Goal: Task Accomplishment & Management: Manage account settings

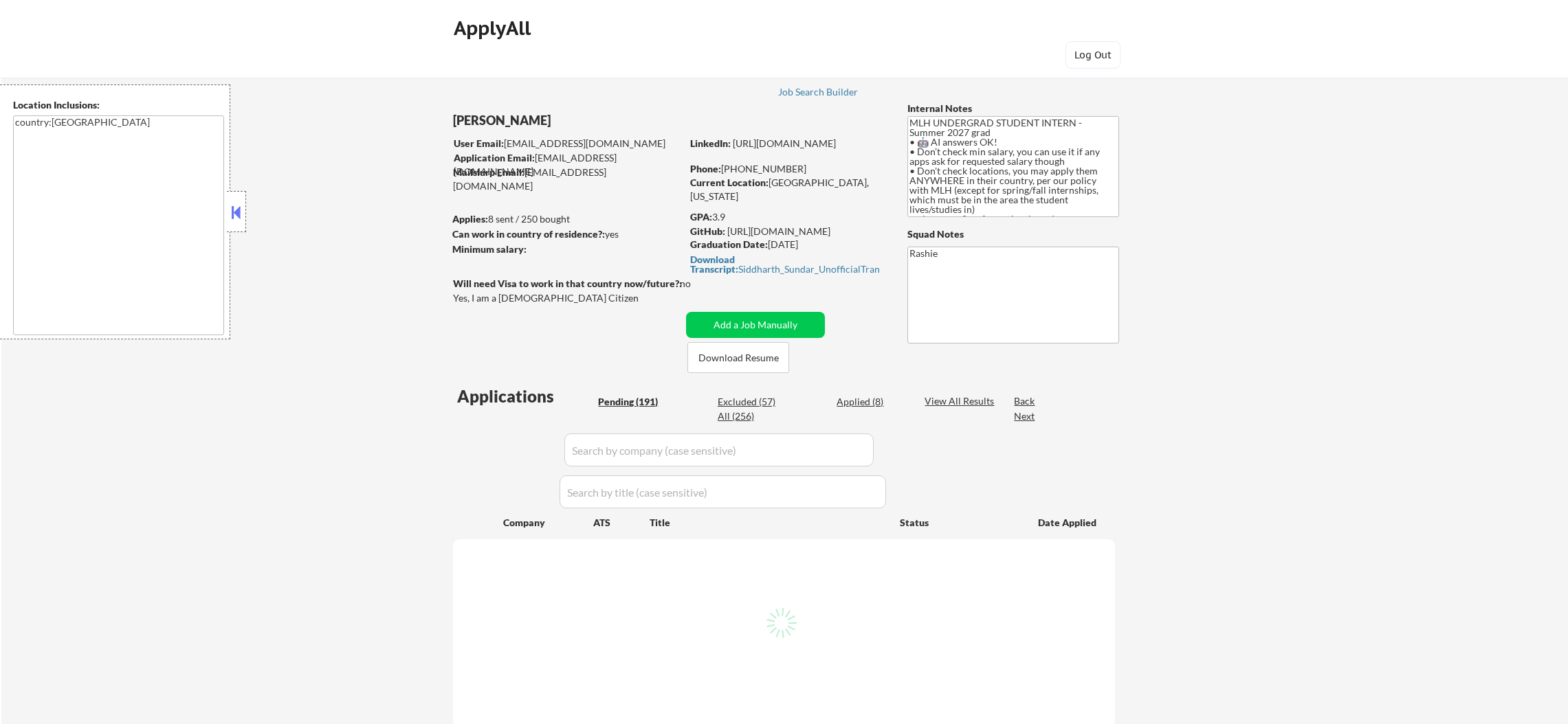
select select ""pending""
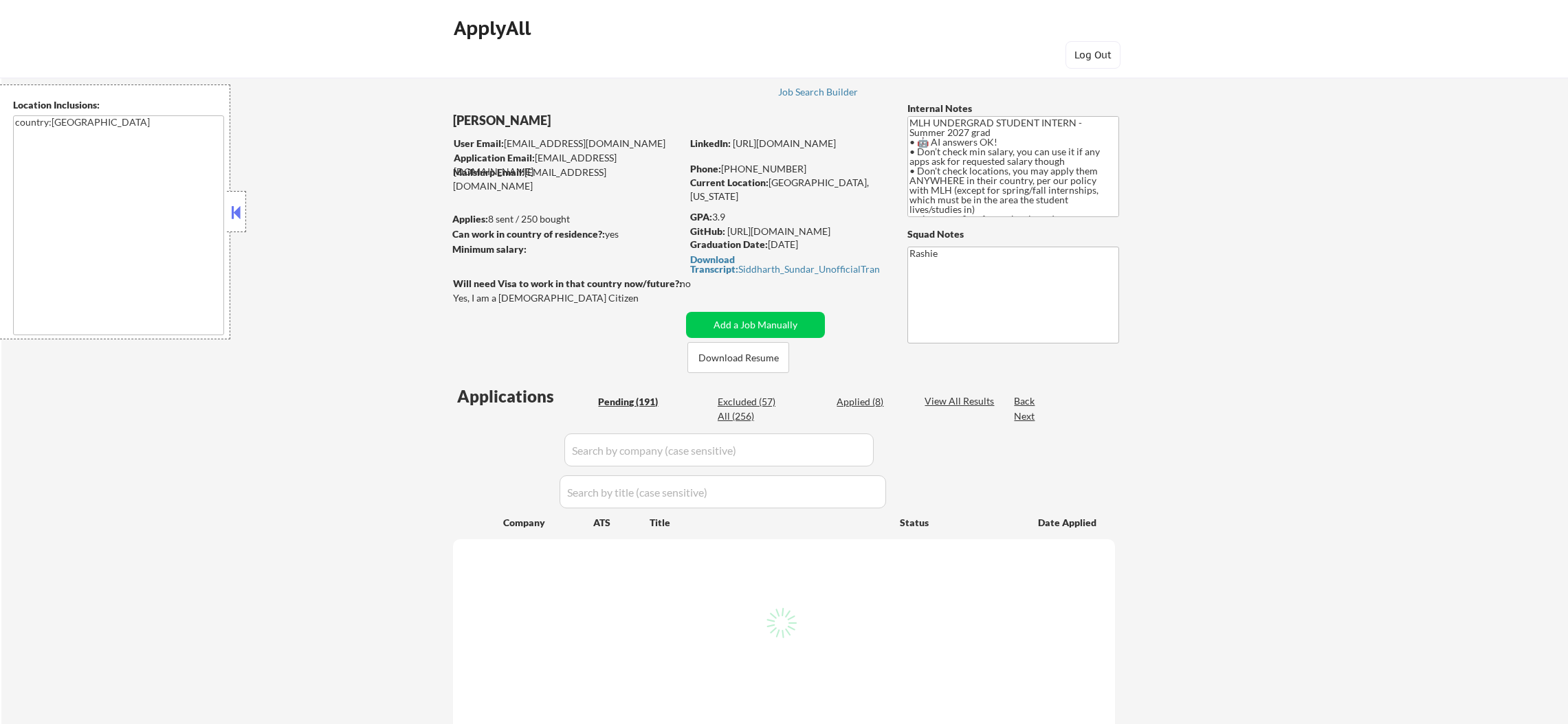
select select ""pending""
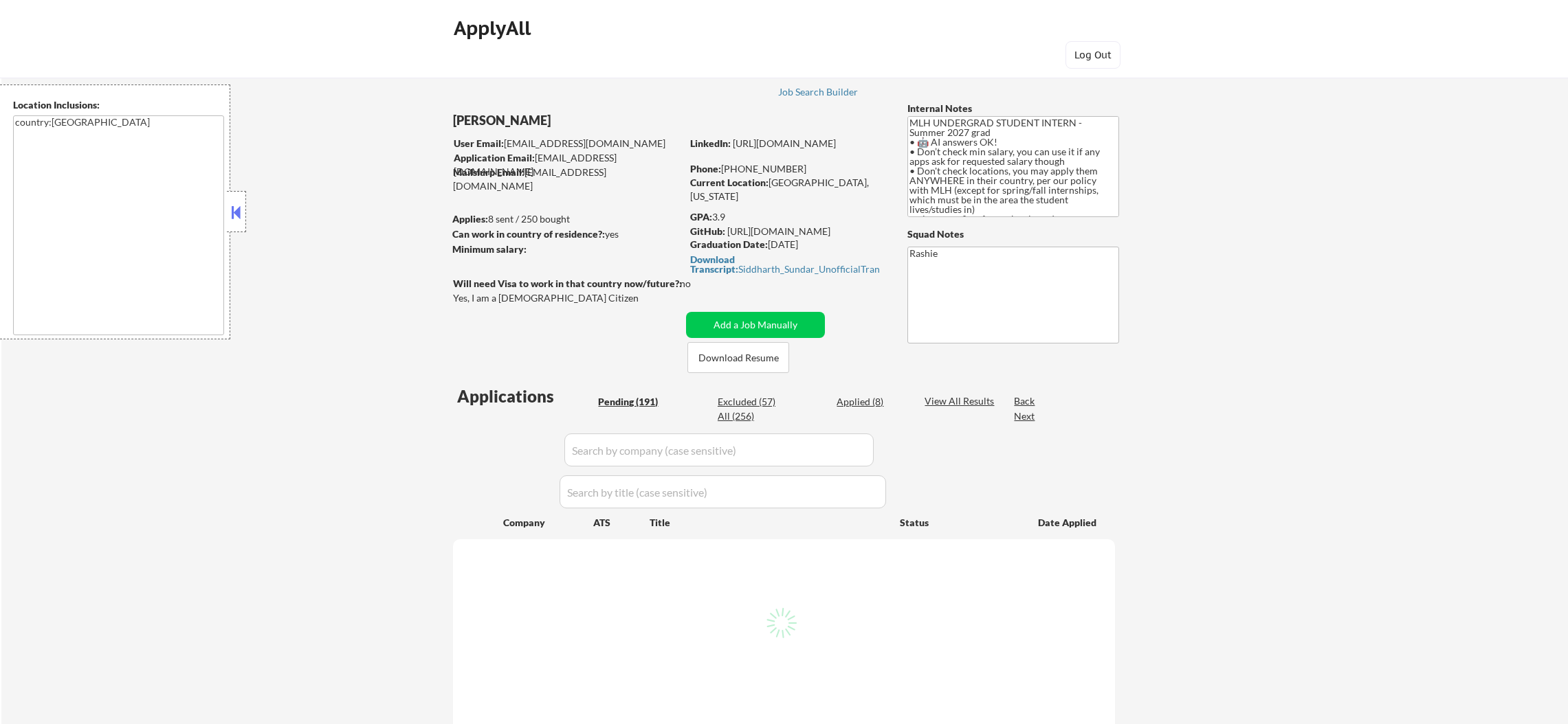
select select ""pending""
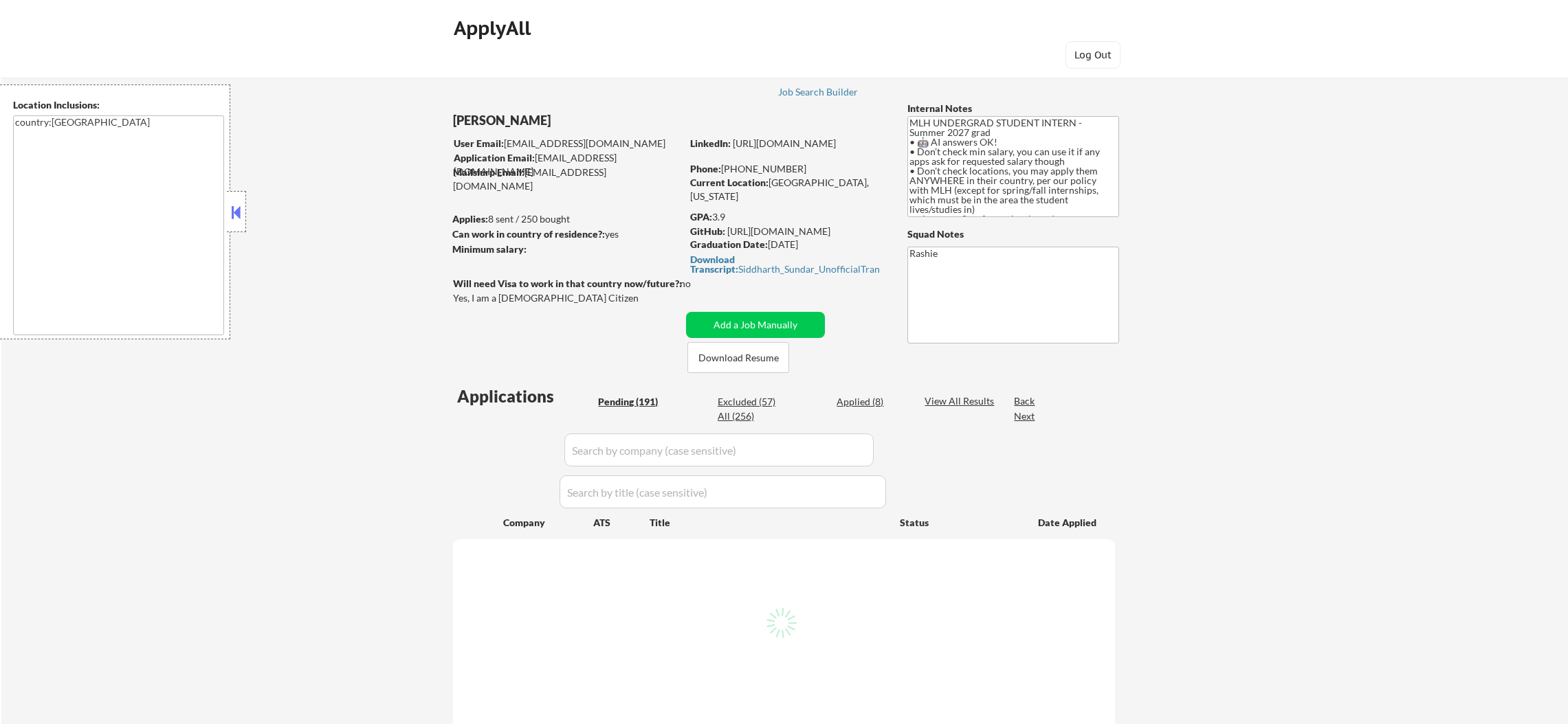
select select ""pending""
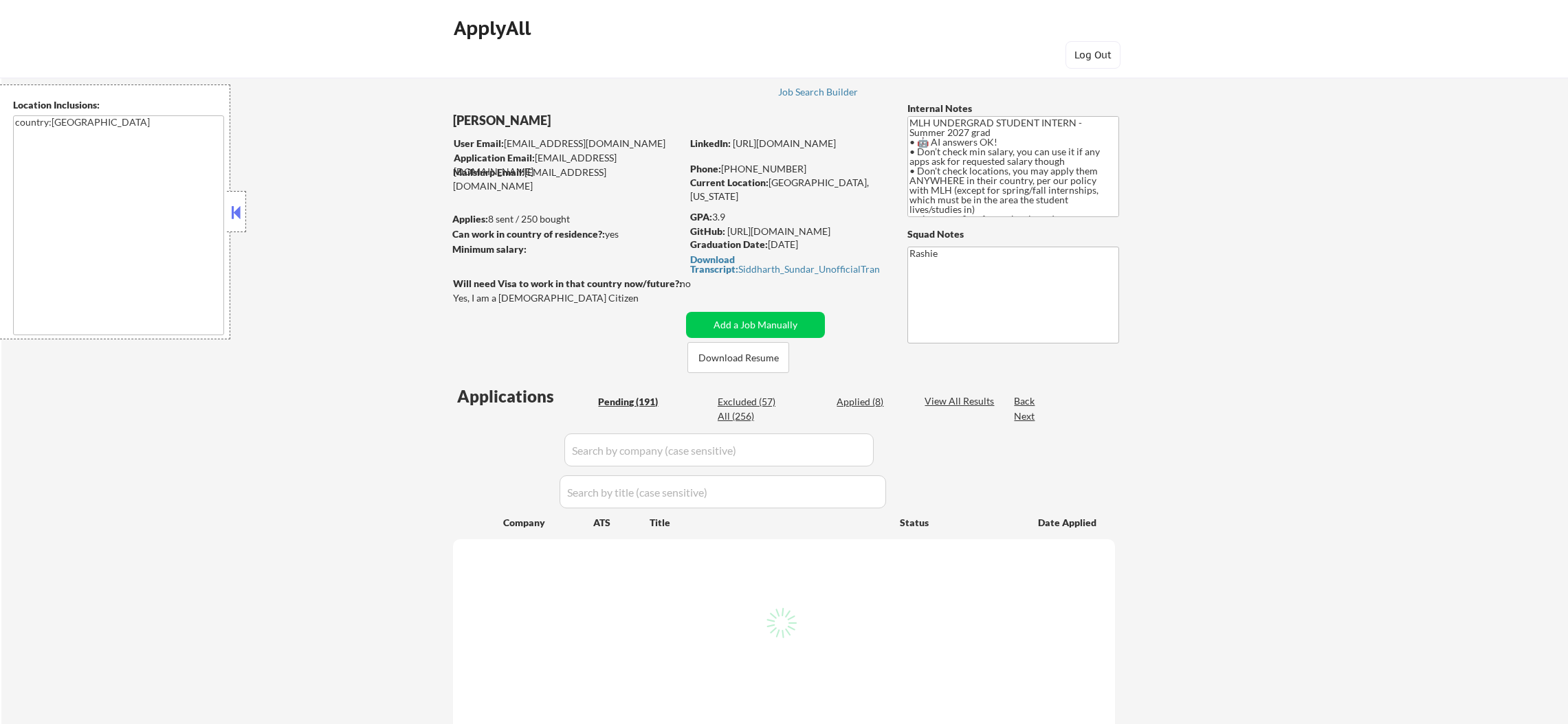
select select ""pending""
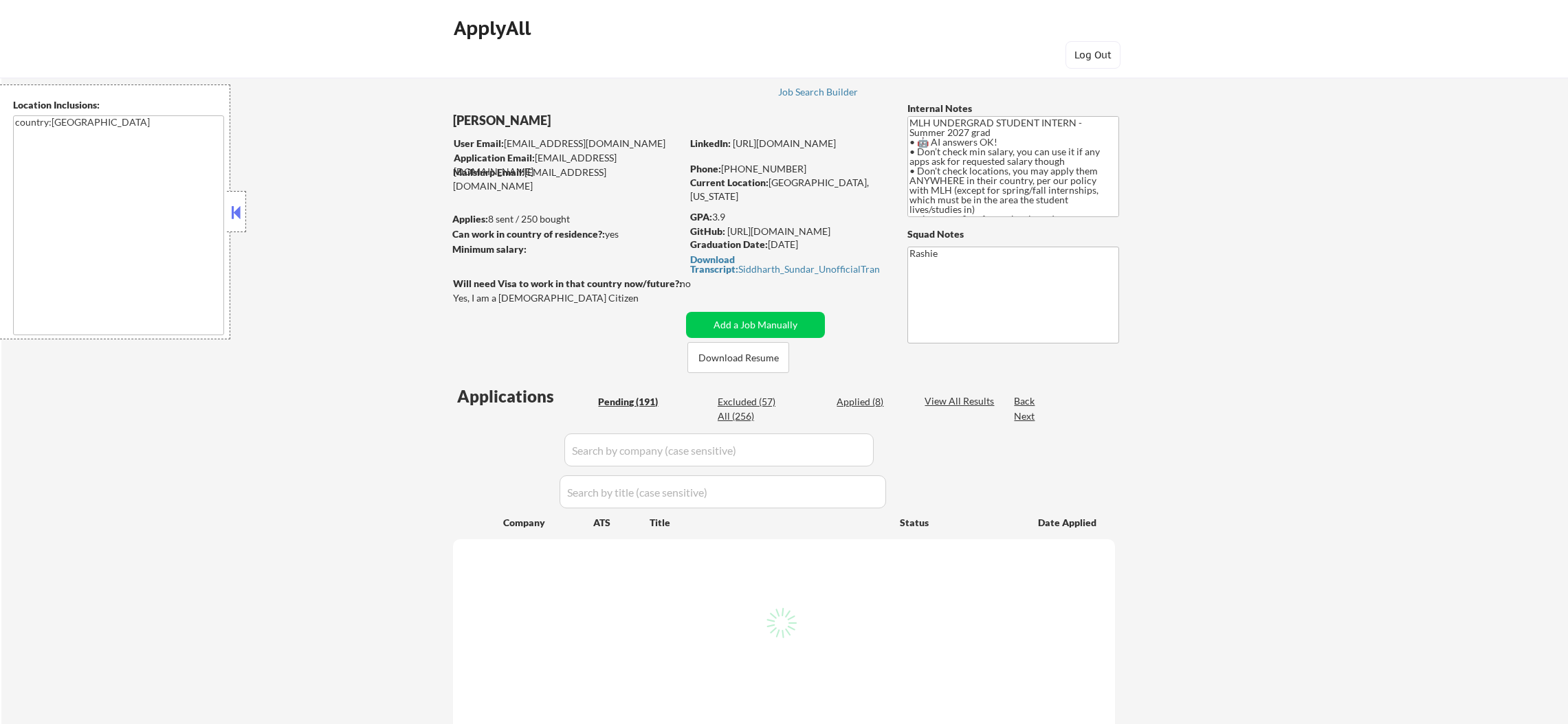
select select ""pending""
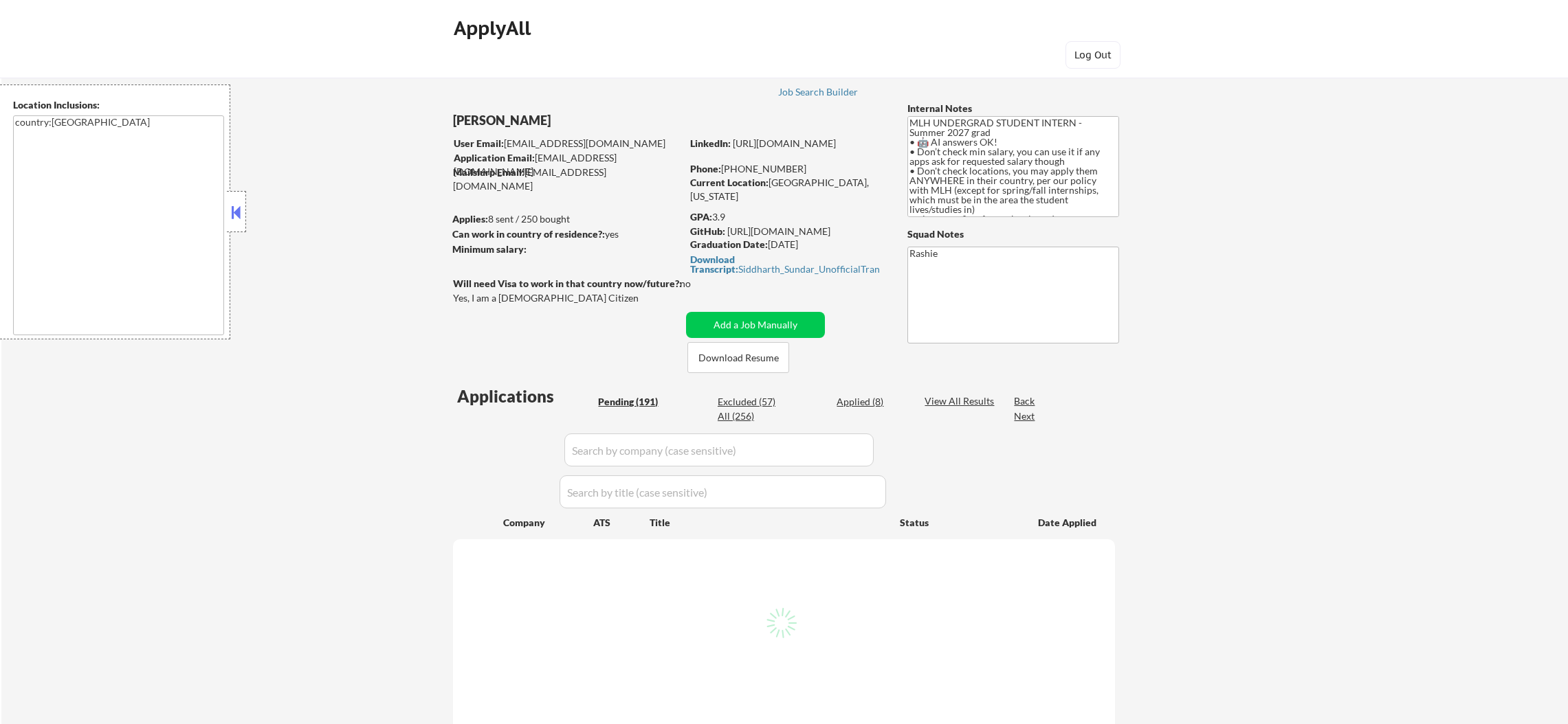
select select ""pending""
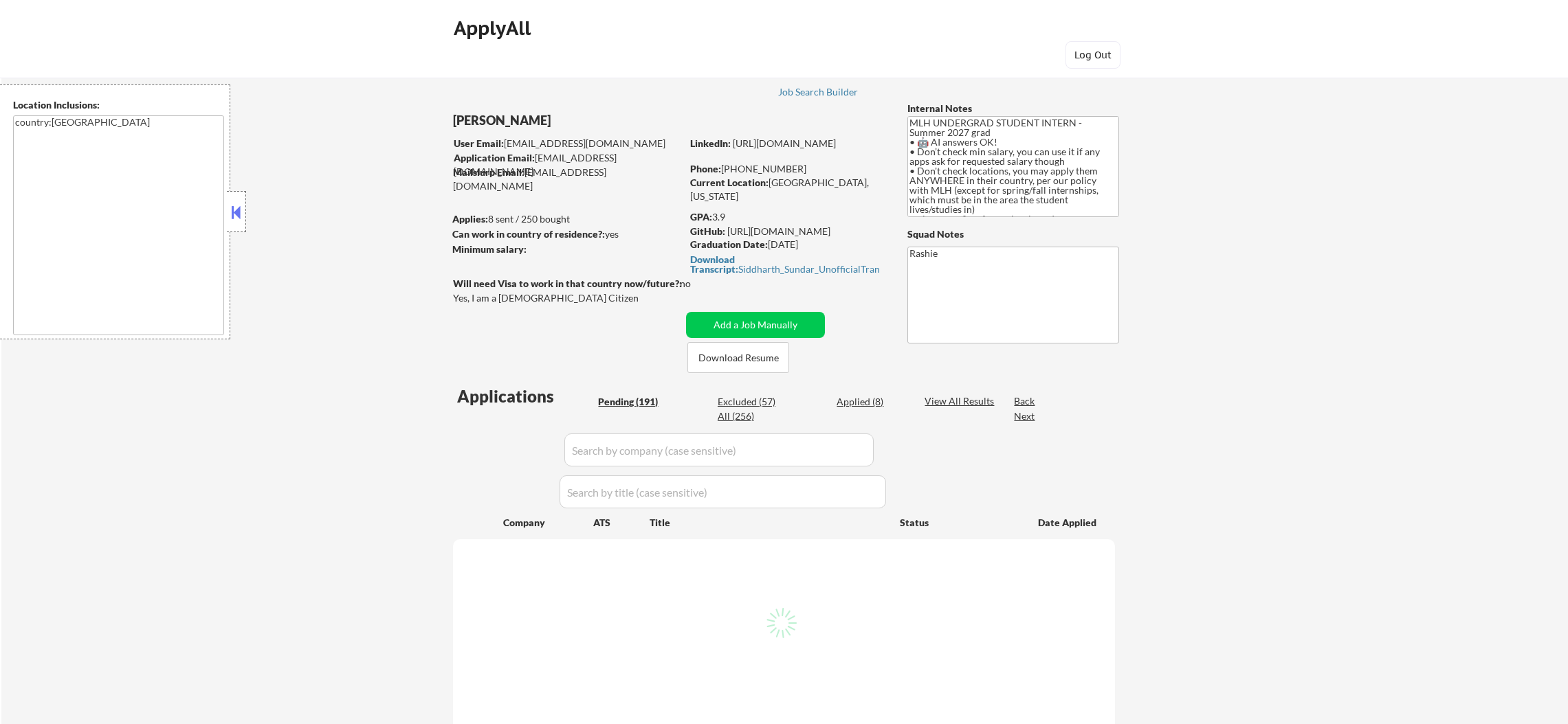
select select ""pending""
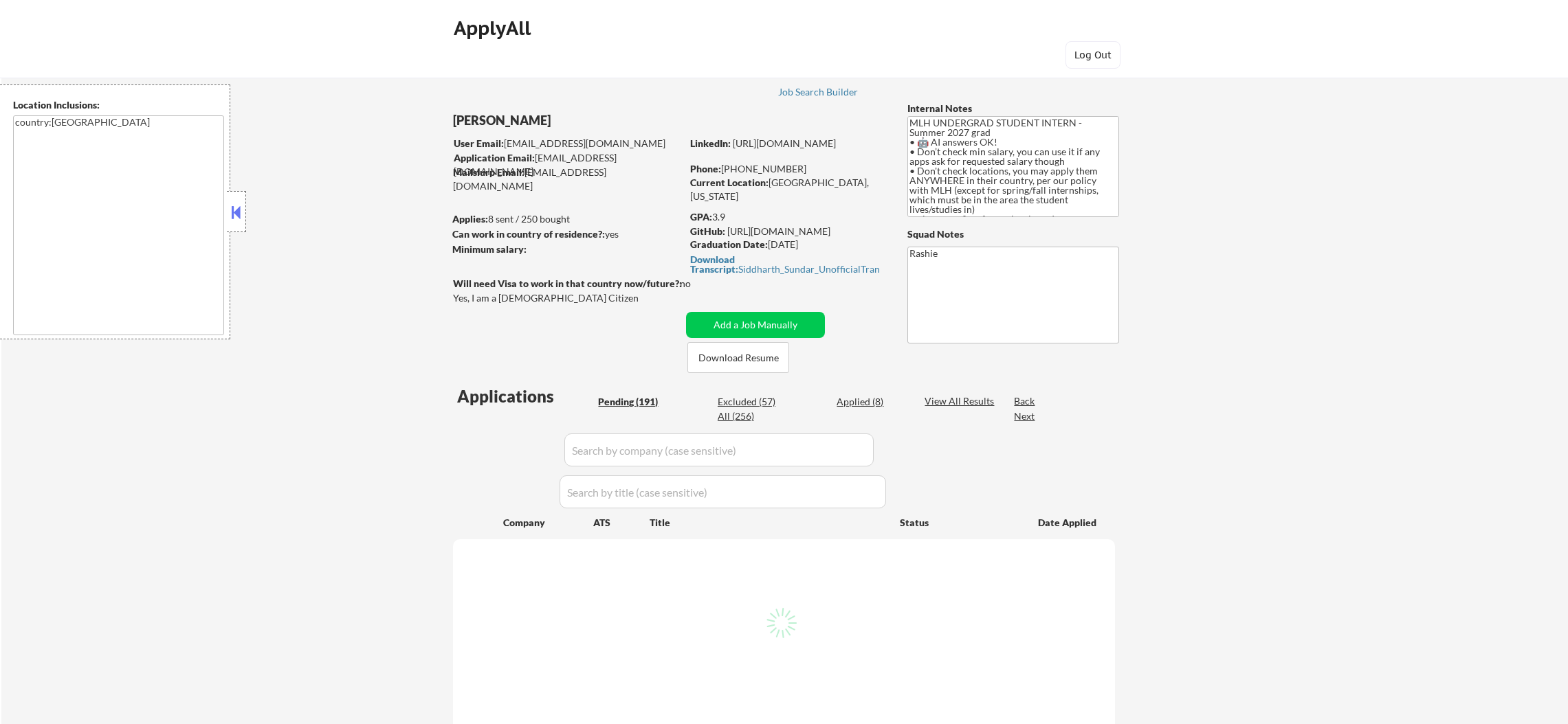
select select ""pending""
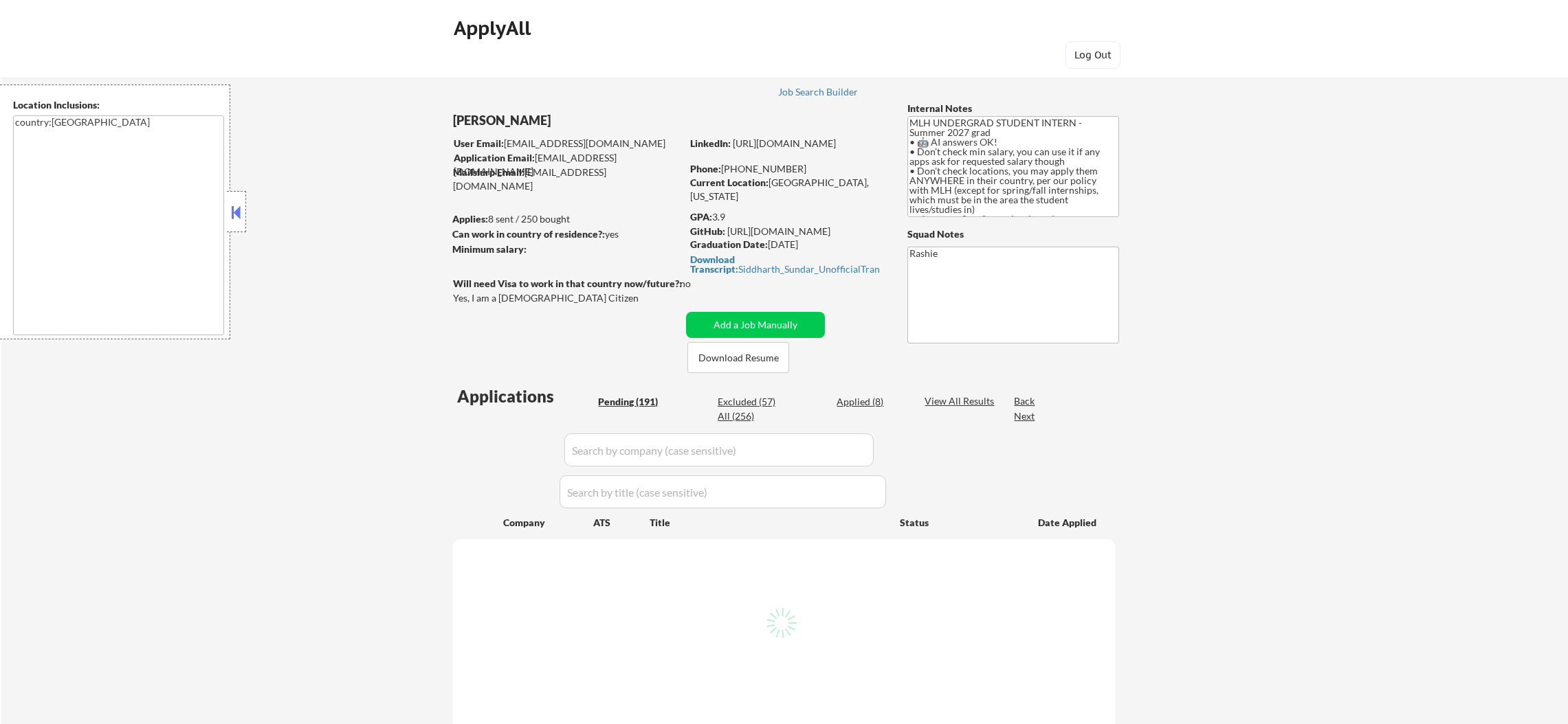
select select ""pending""
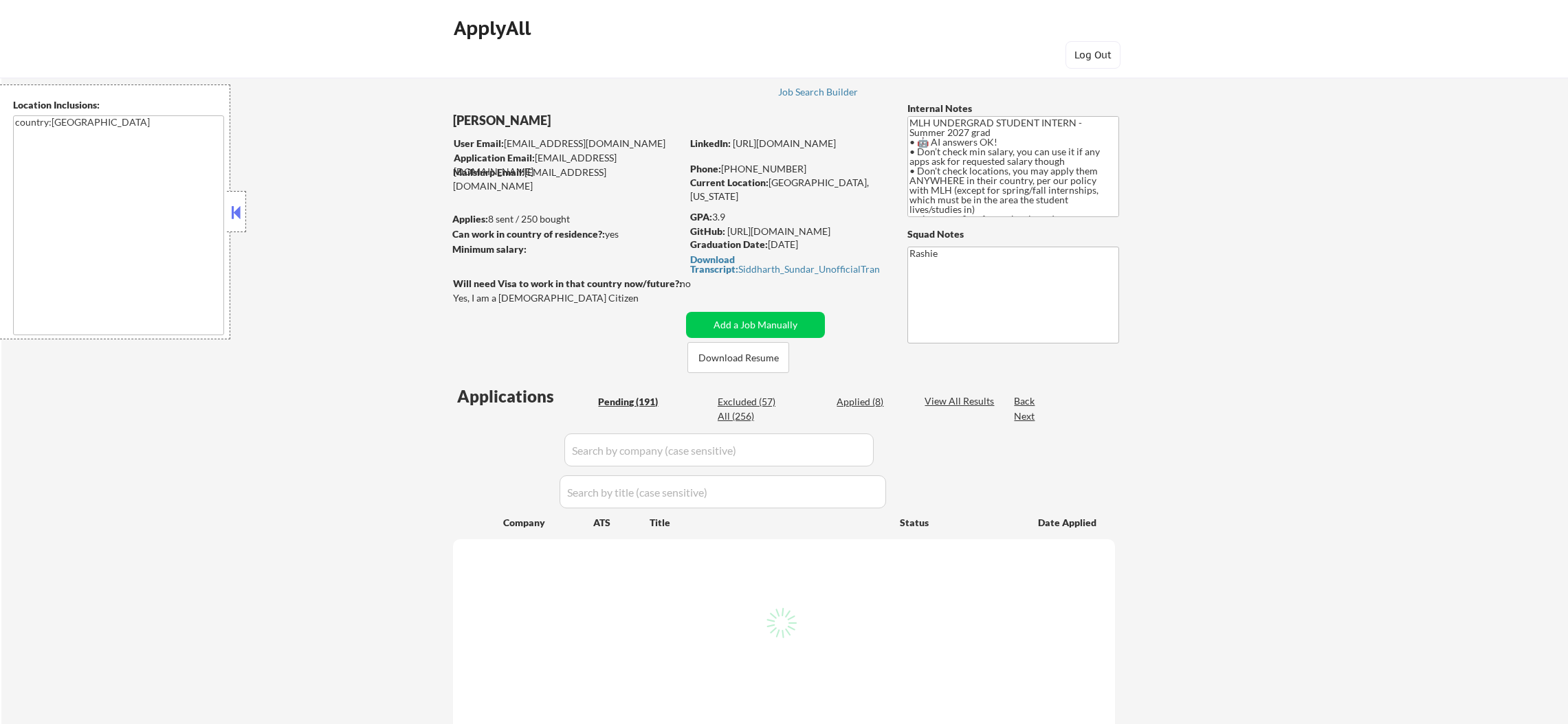
select select ""pending""
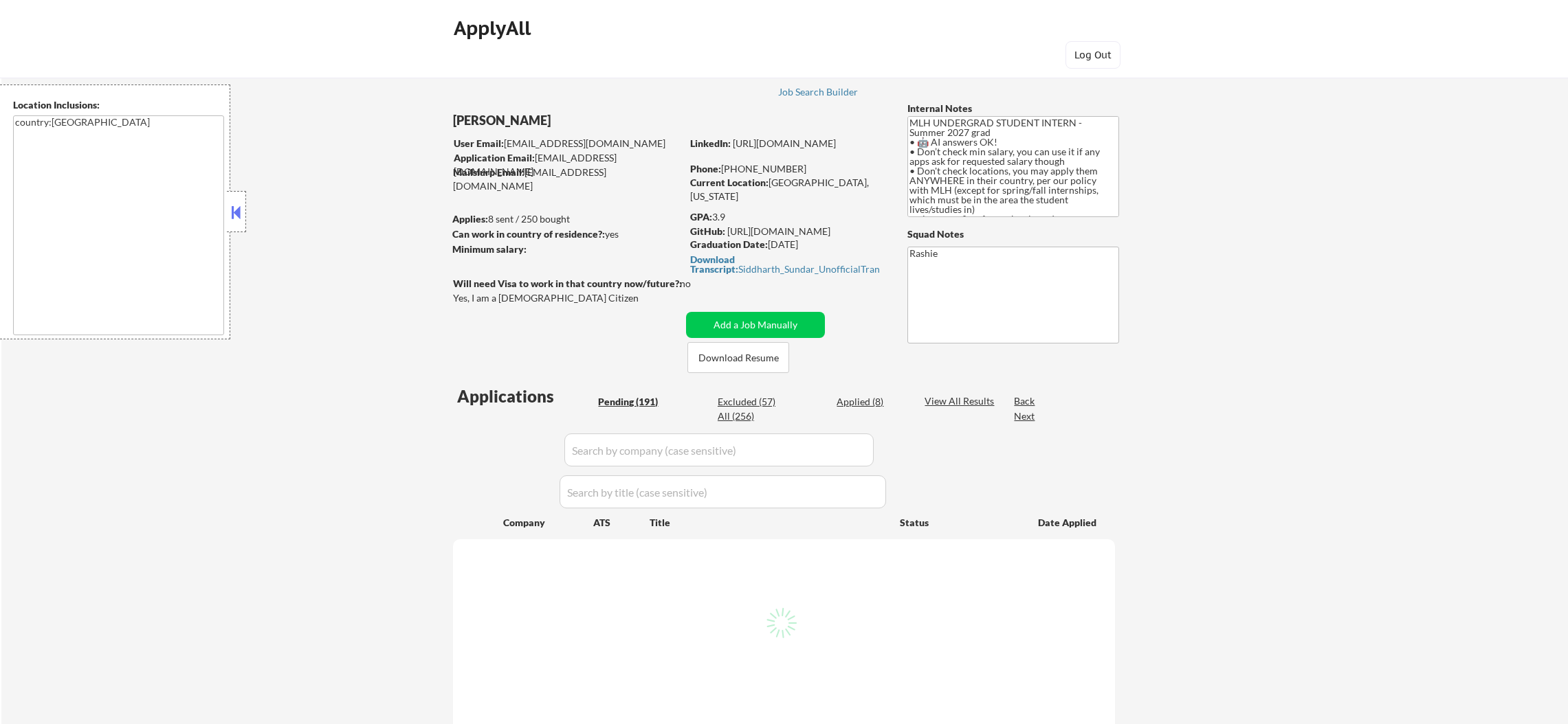
select select ""pending""
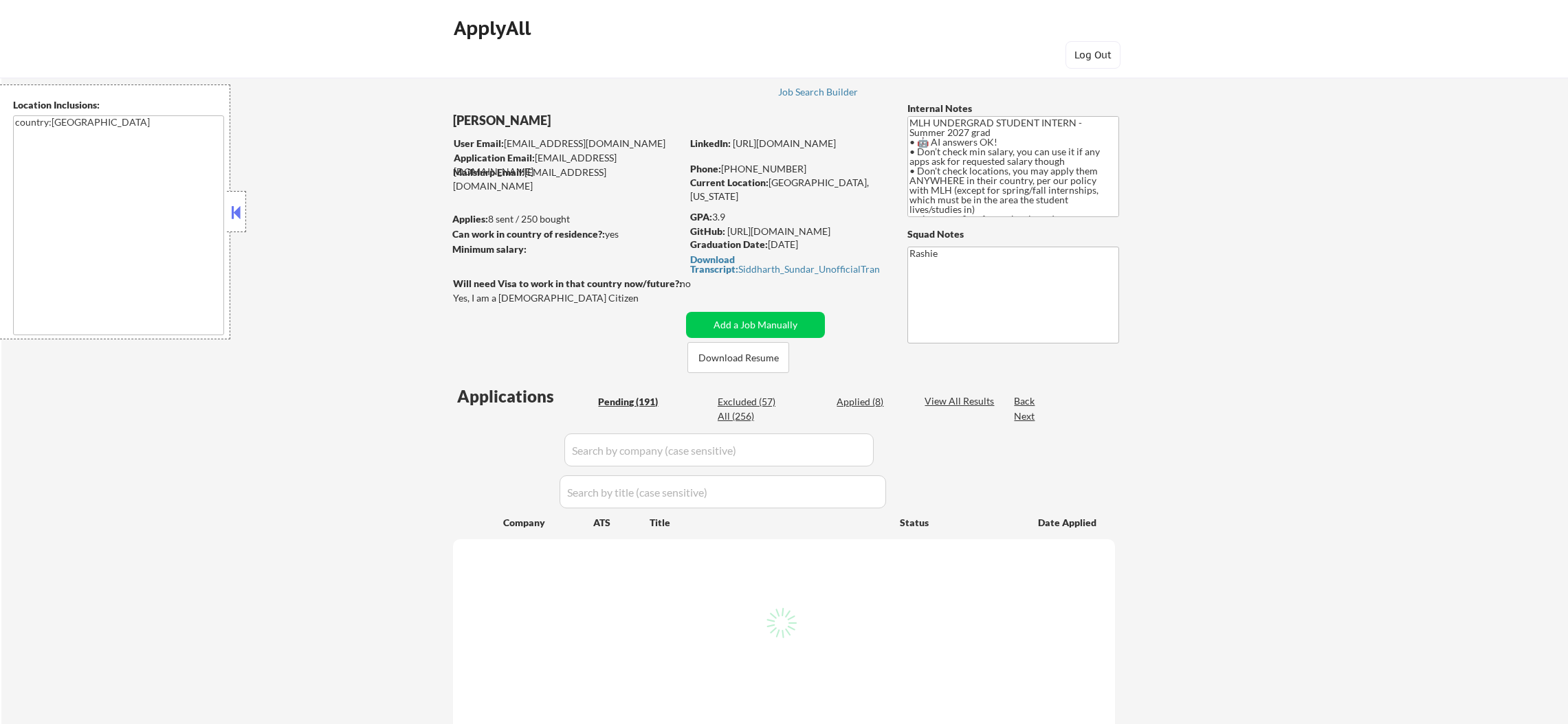
select select ""pending""
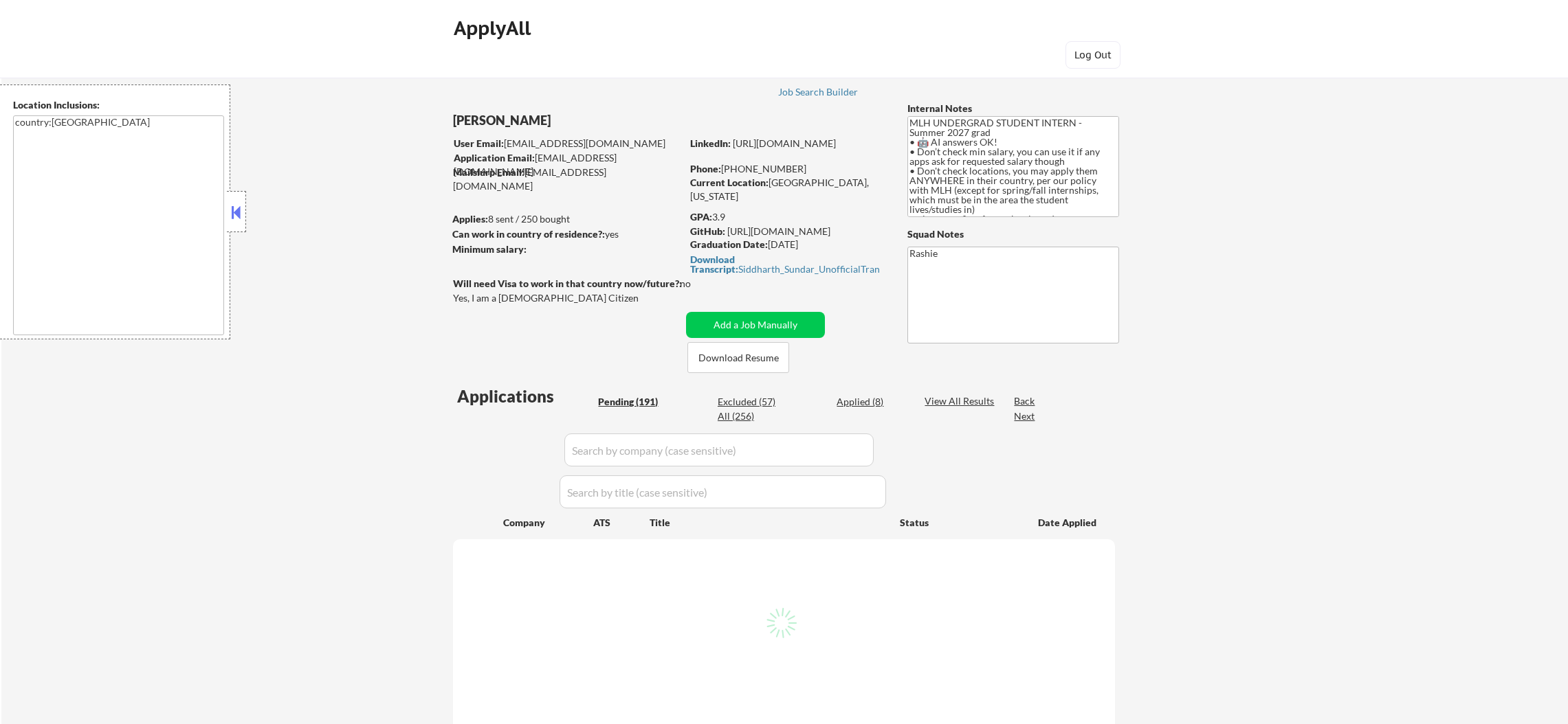
select select ""pending""
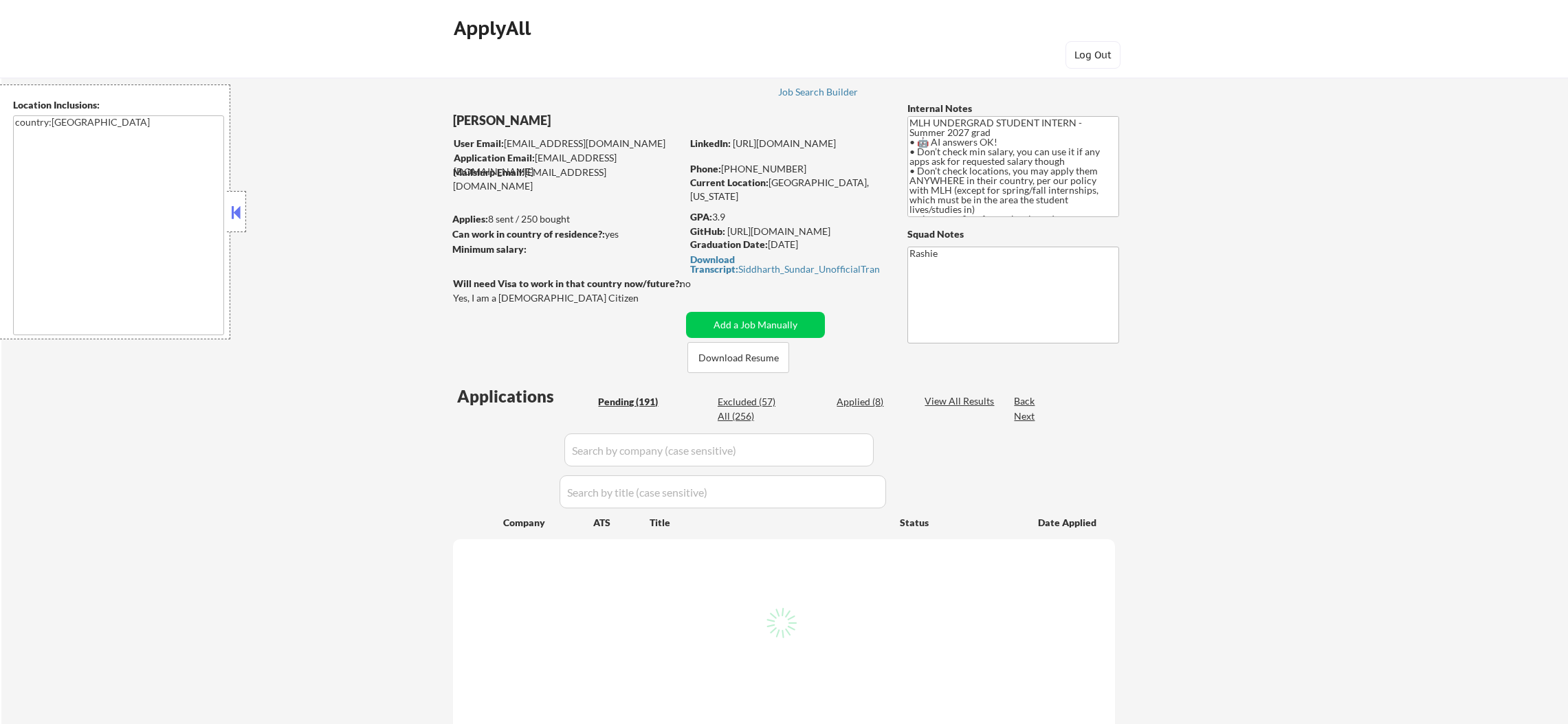
select select ""pending""
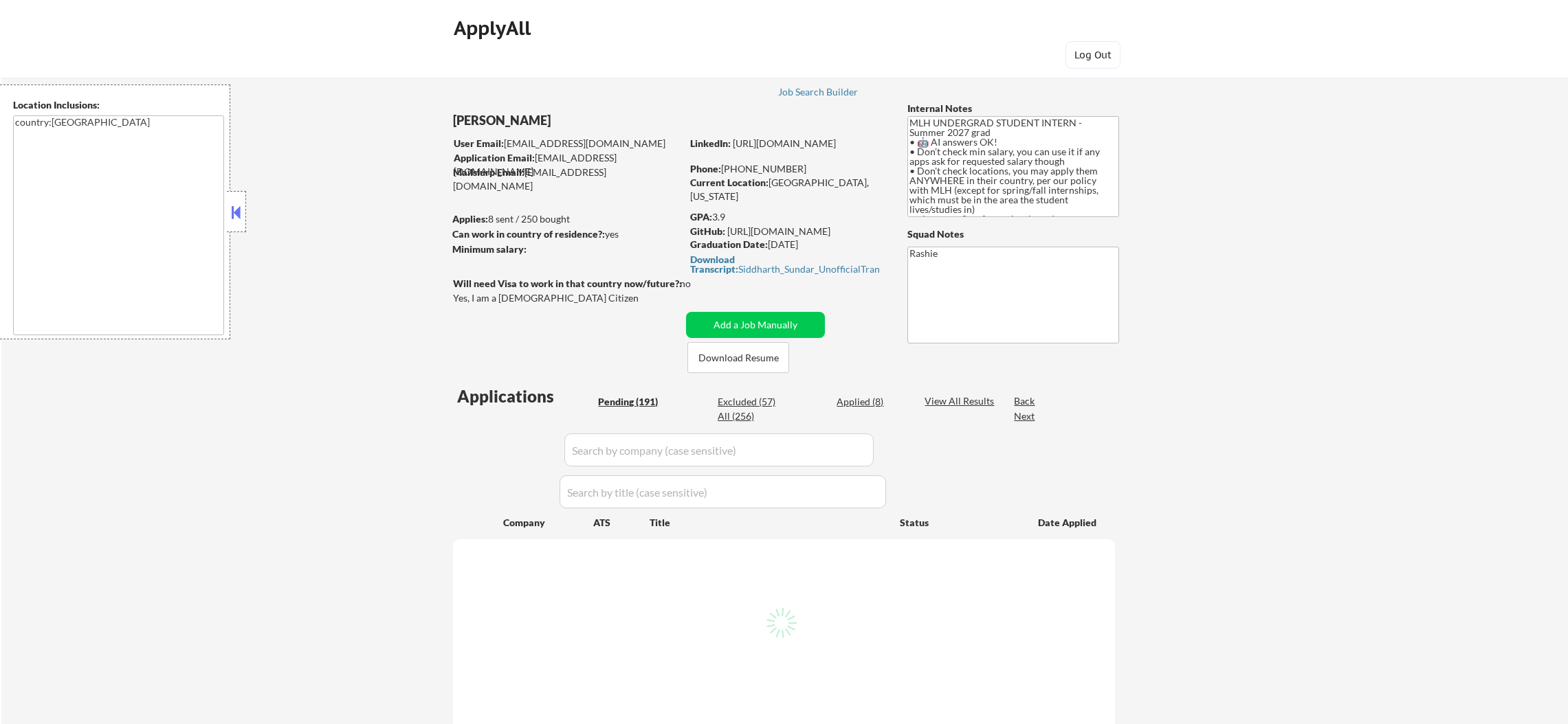
select select ""pending""
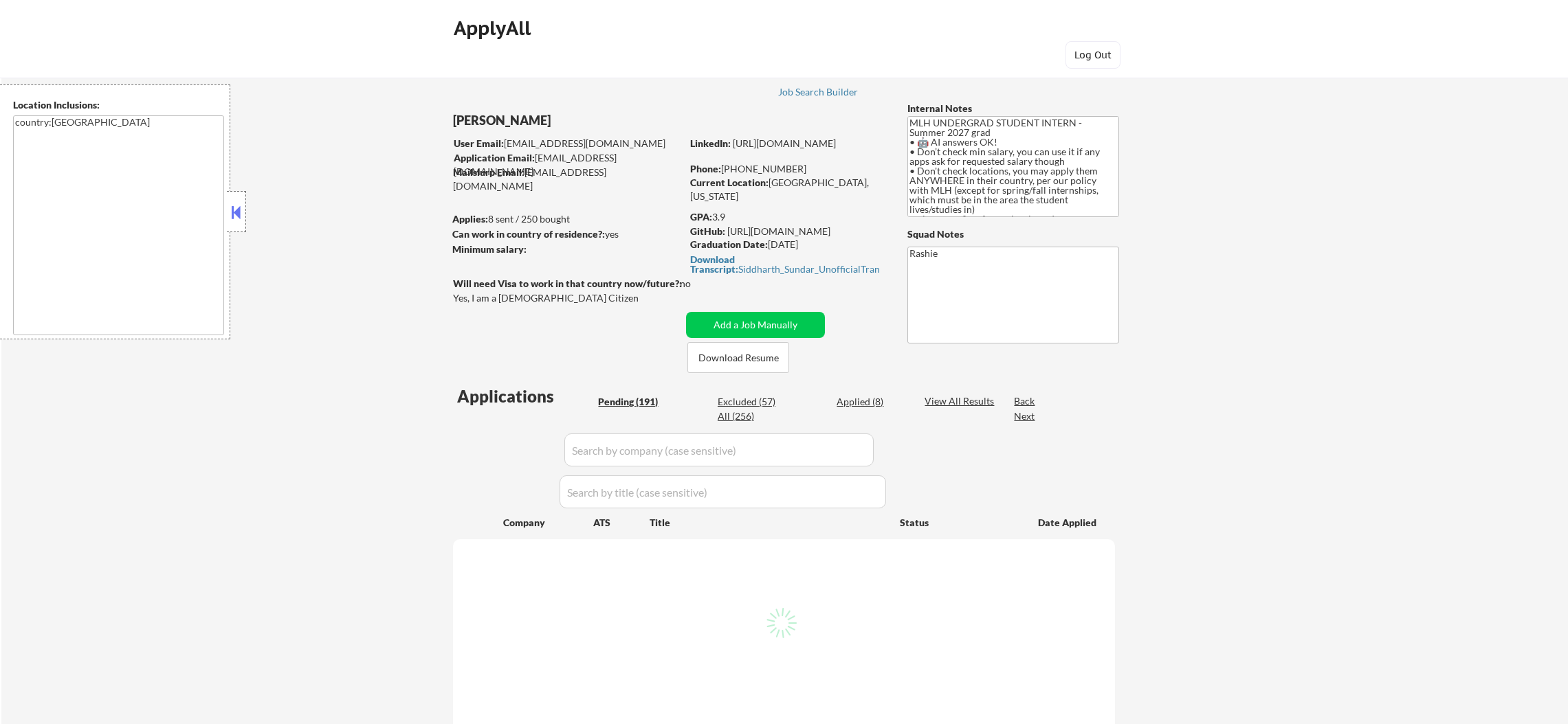
select select ""pending""
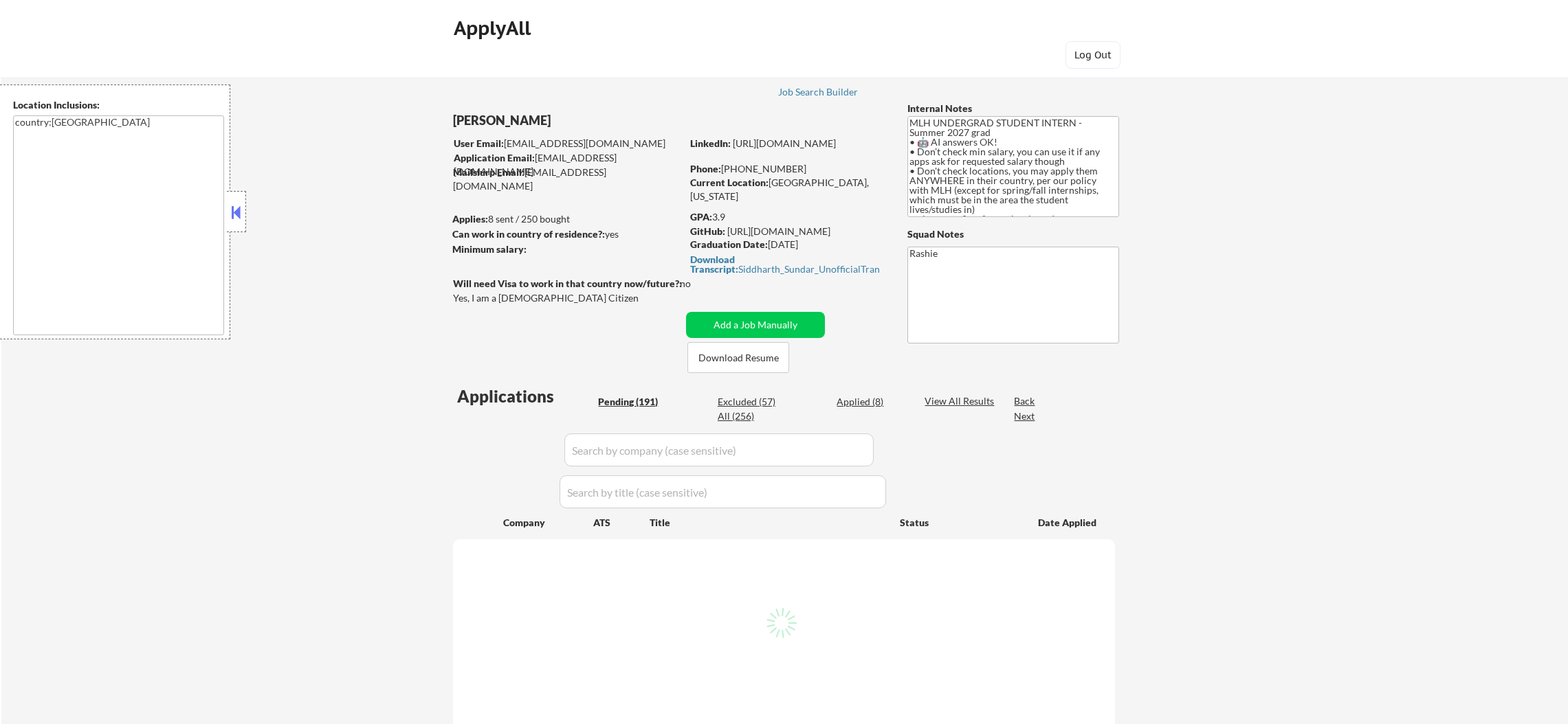
select select ""pending""
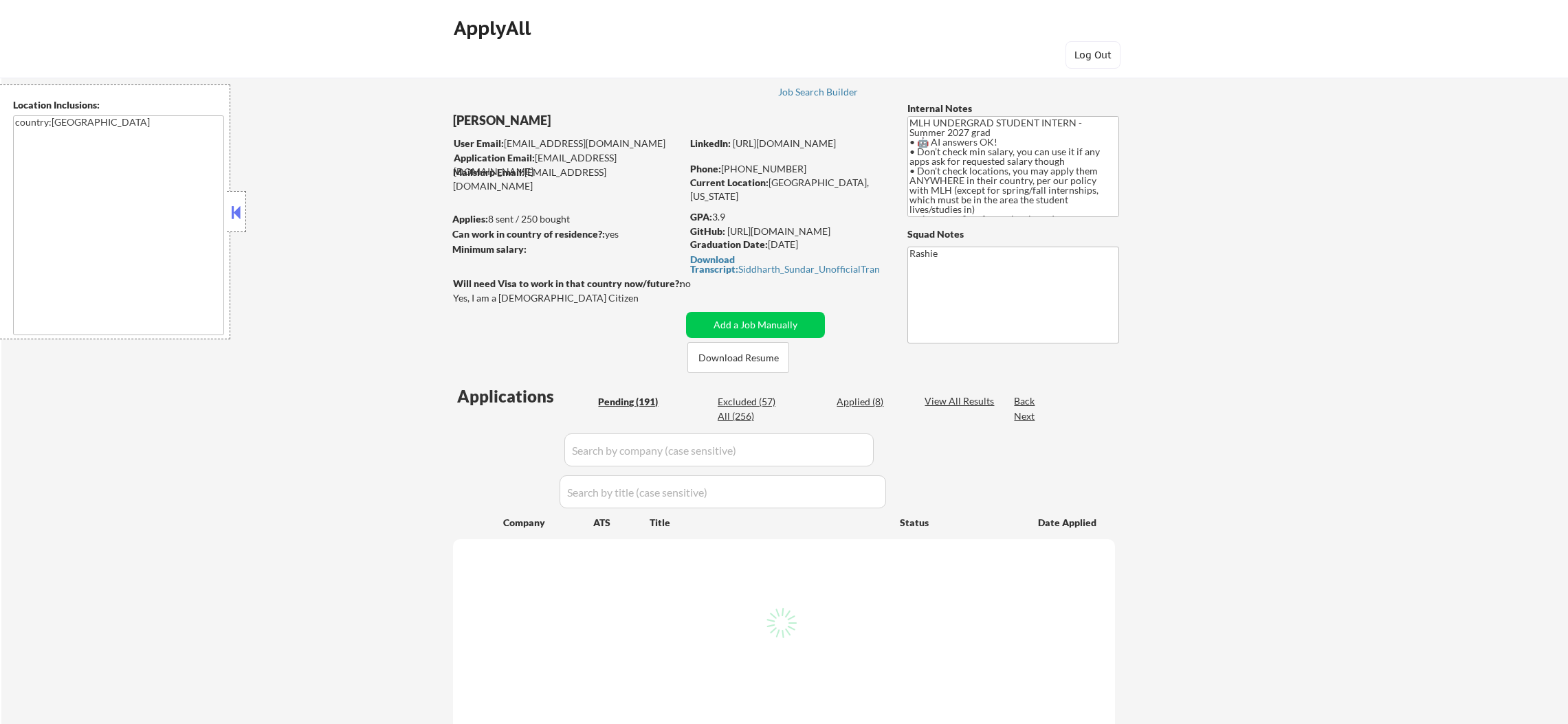
select select ""pending""
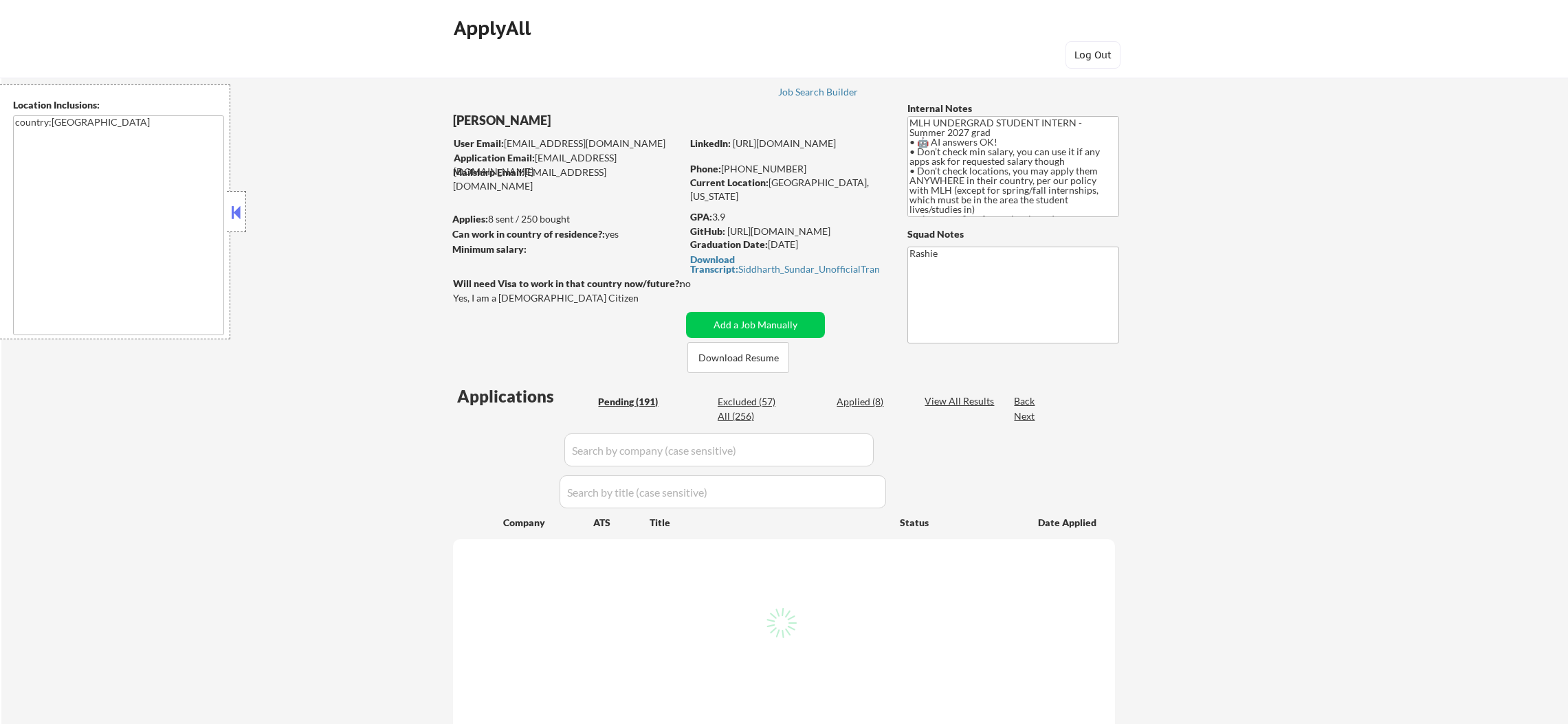
select select ""pending""
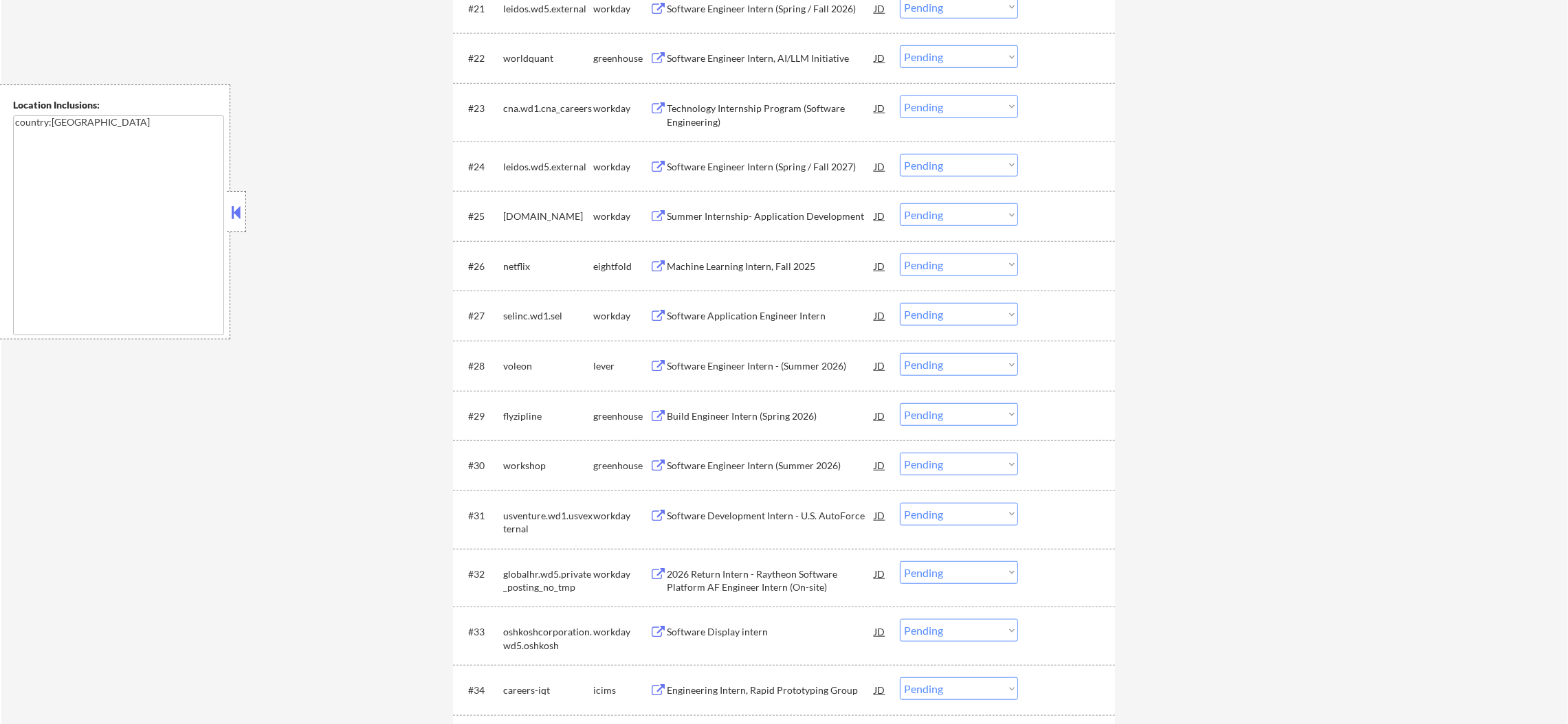
scroll to position [1649, 0]
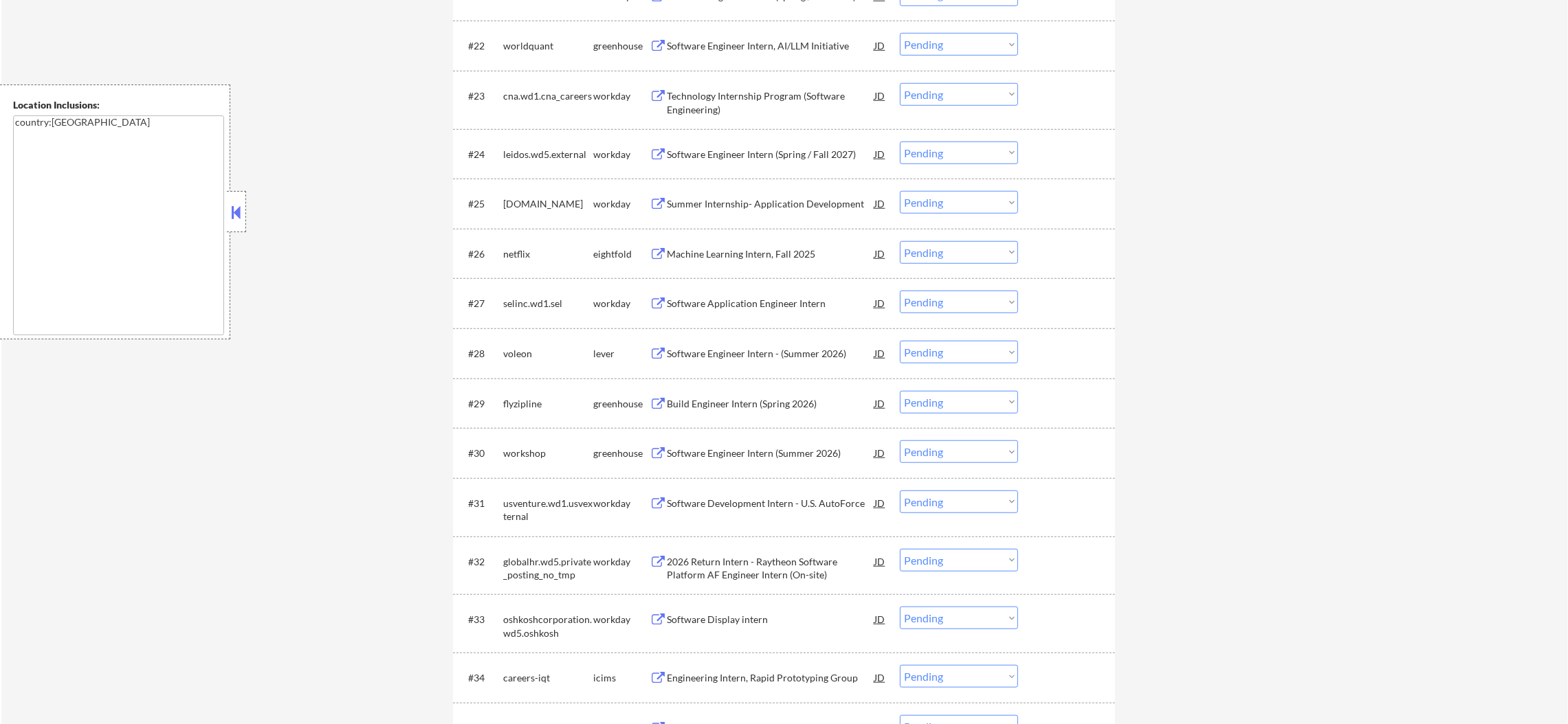
click at [814, 43] on div "Software Engineer Intern, AI/LLM Initiative" at bounding box center [770, 46] width 208 height 13
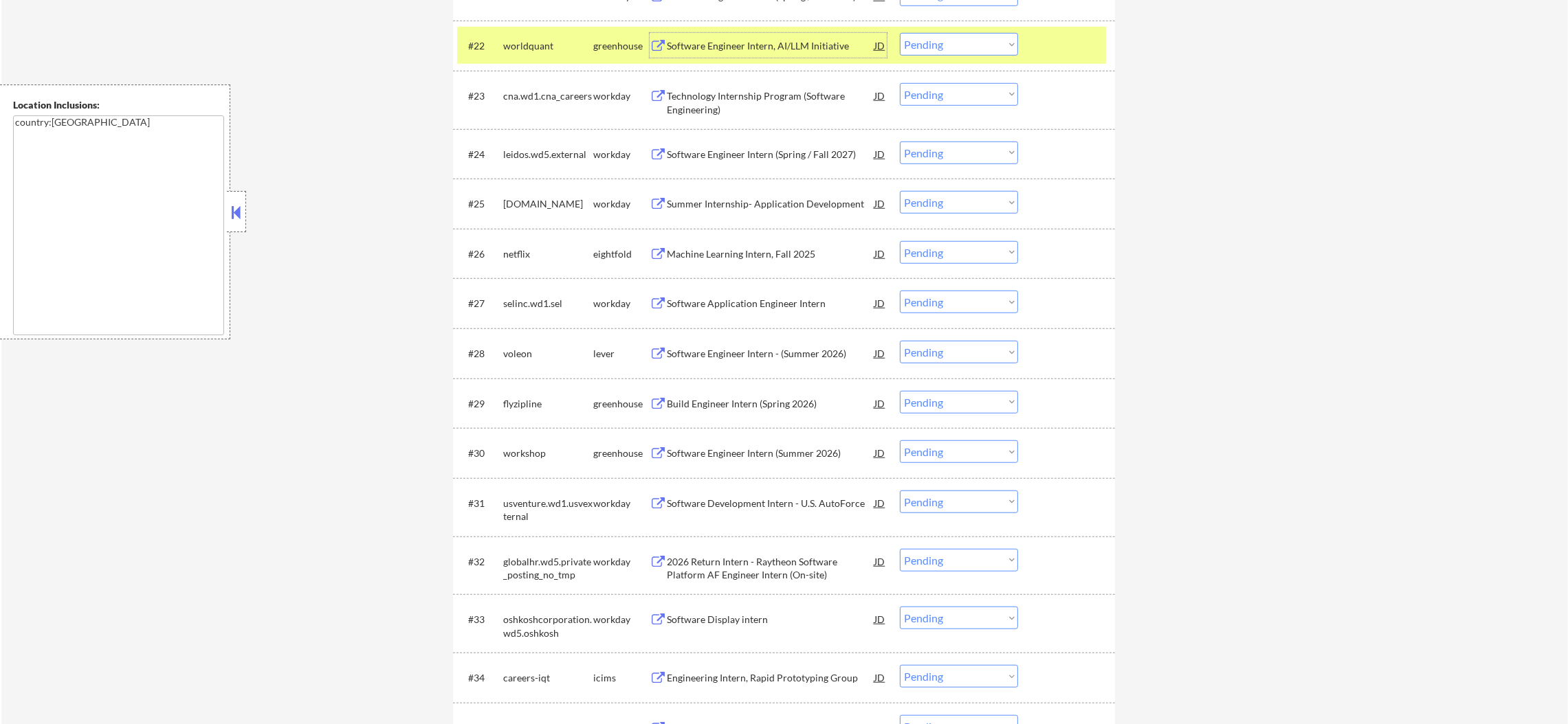
click at [517, 35] on div "worldquant" at bounding box center [548, 45] width 90 height 25
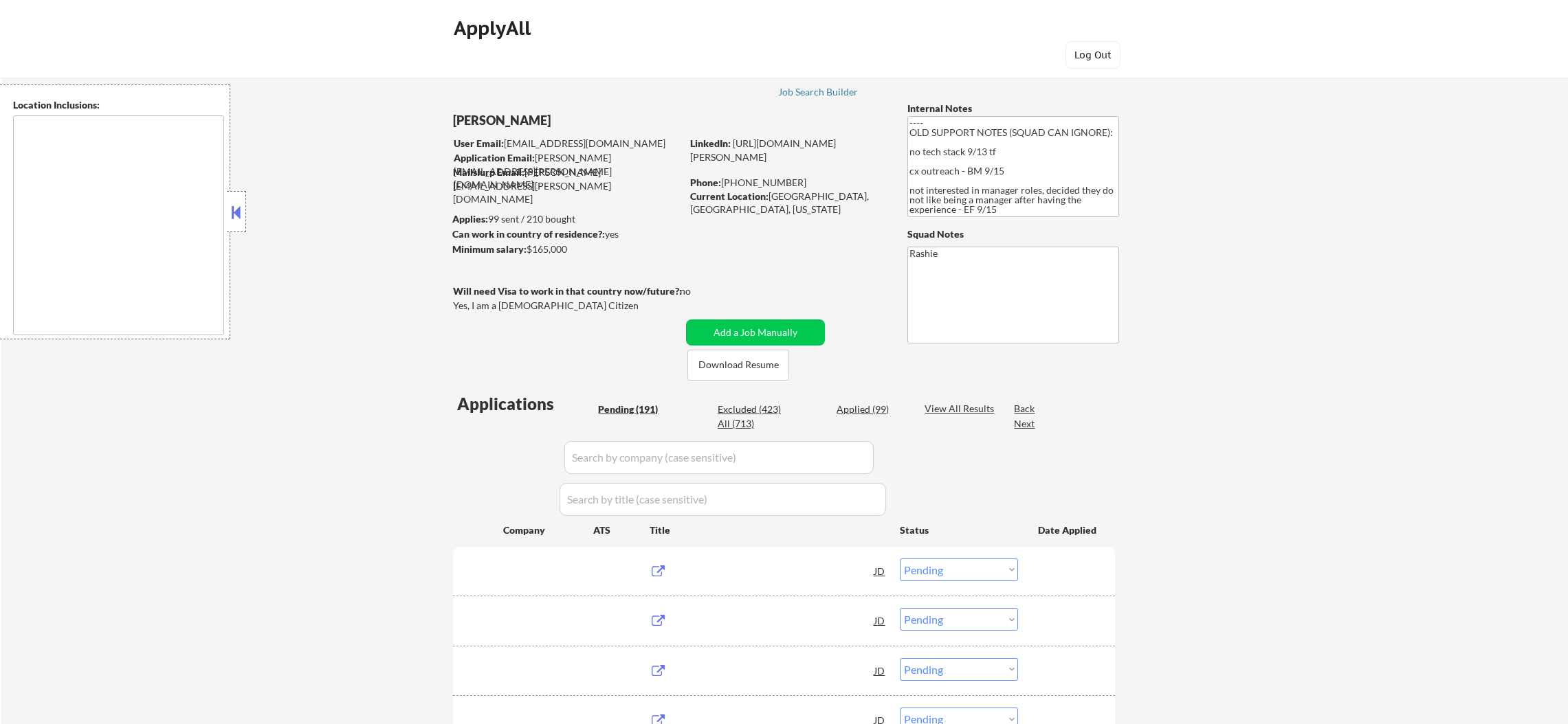
select select ""pending""
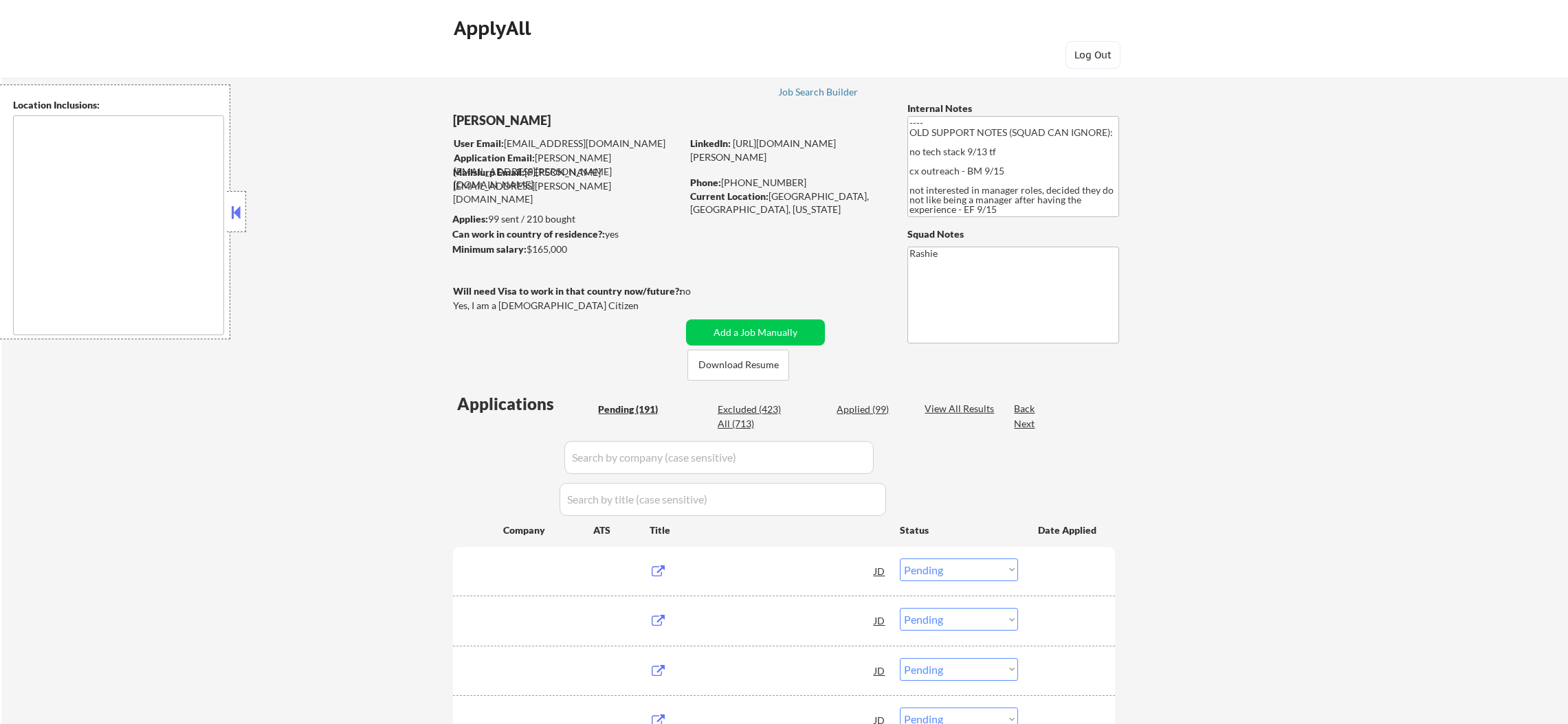
select select ""pending""
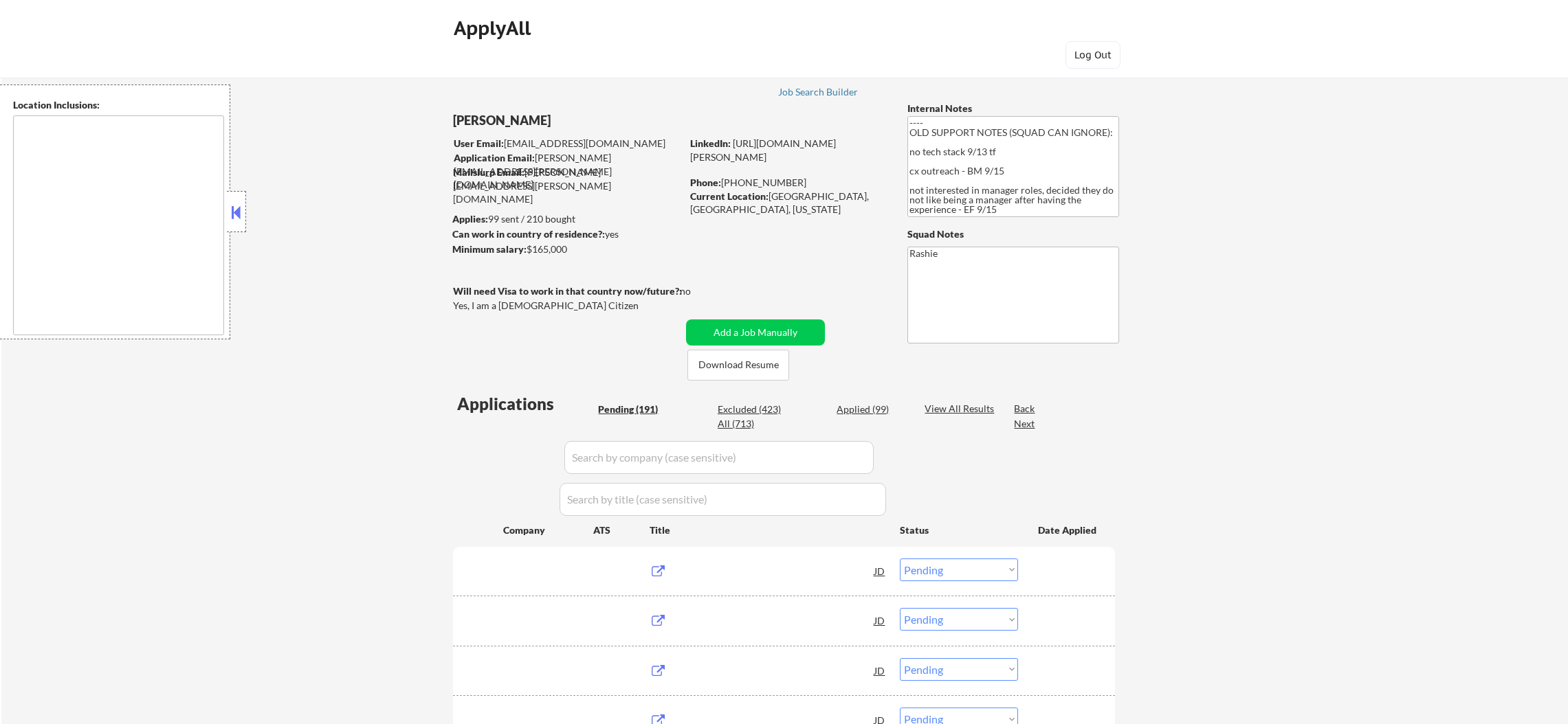
select select ""pending""
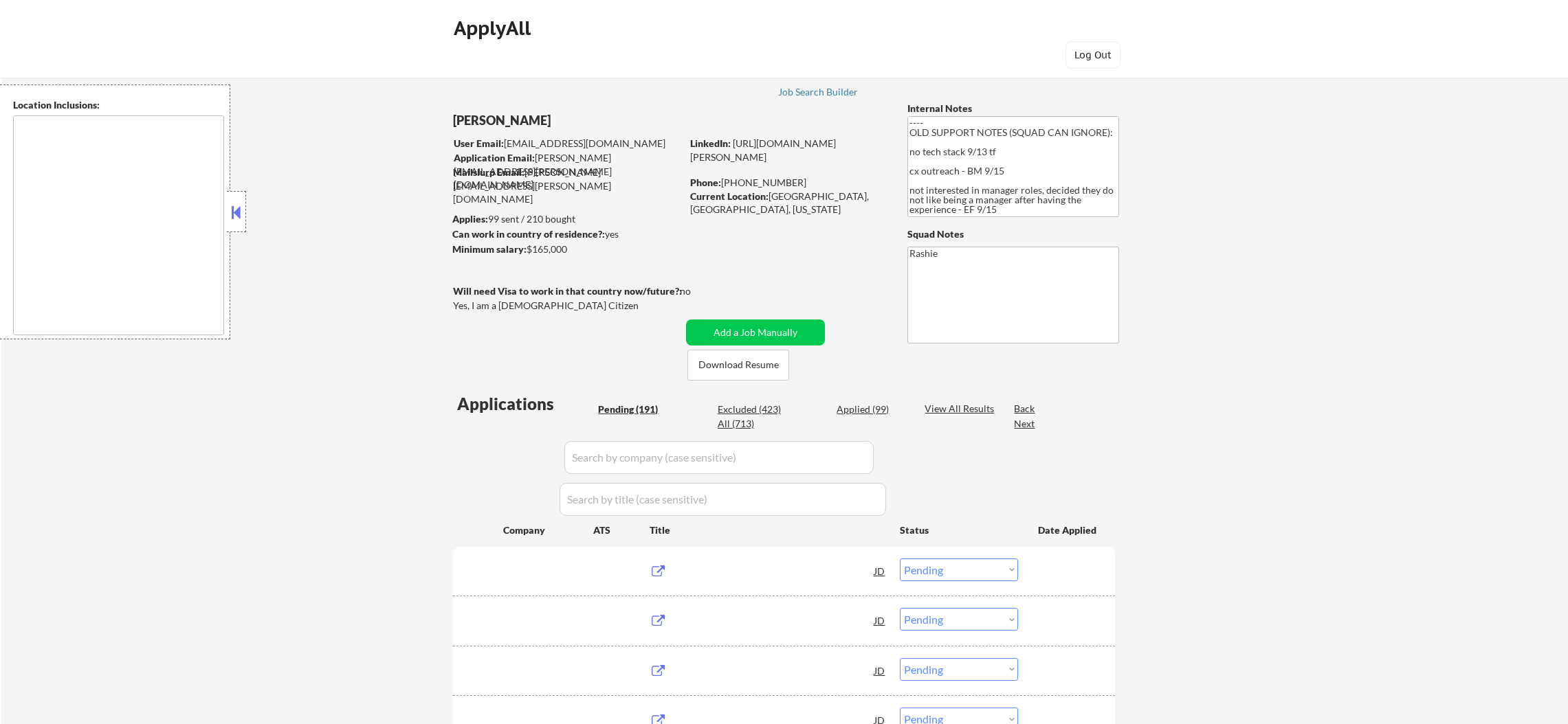
select select ""pending""
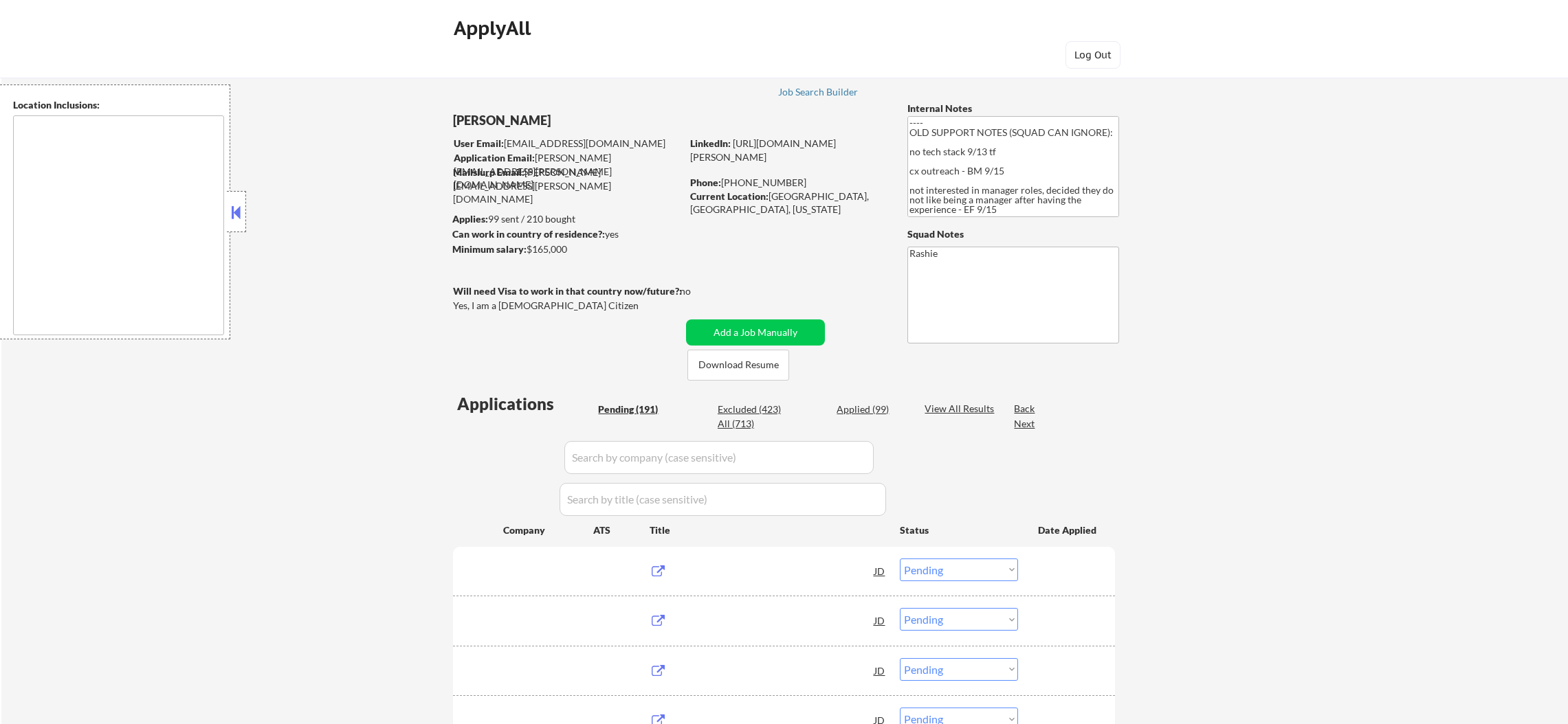
select select ""pending""
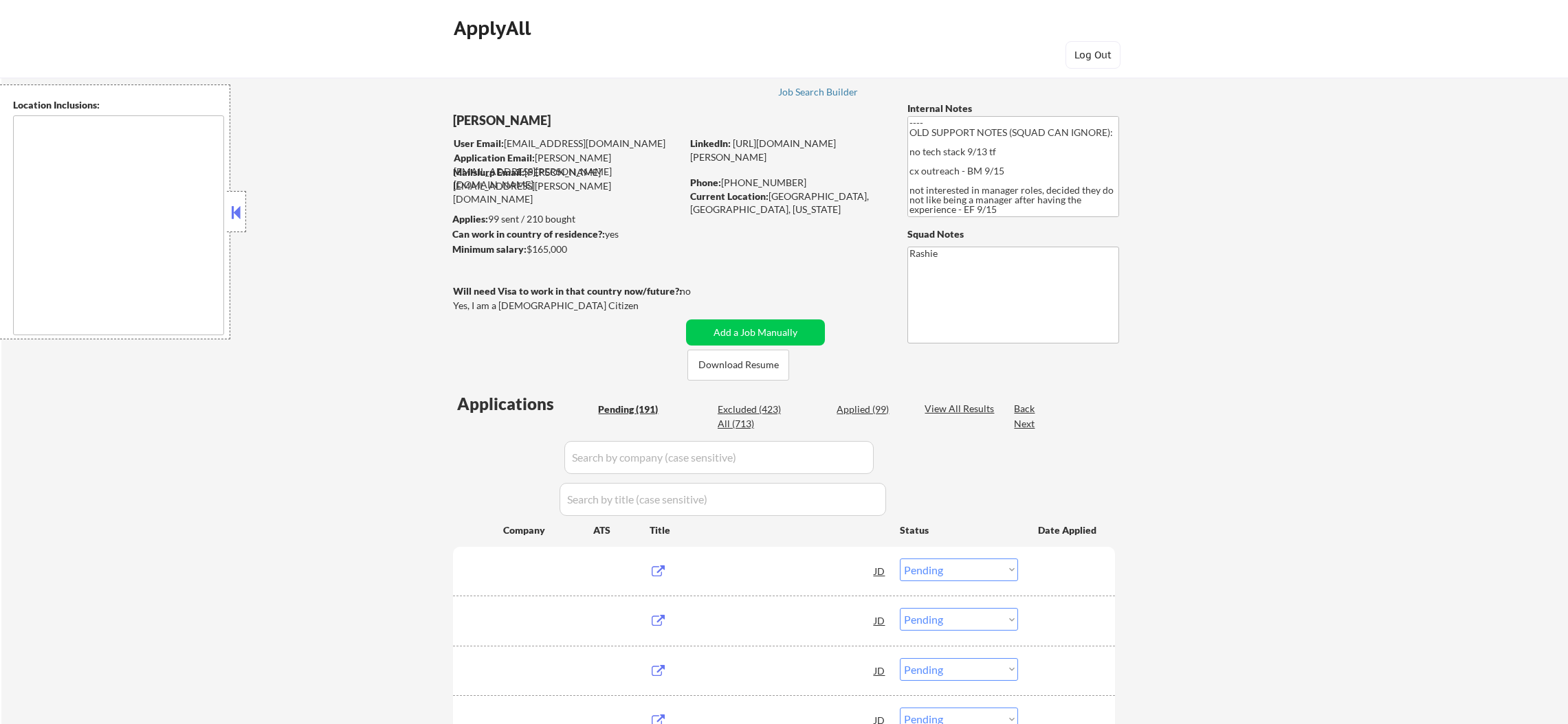
select select ""pending""
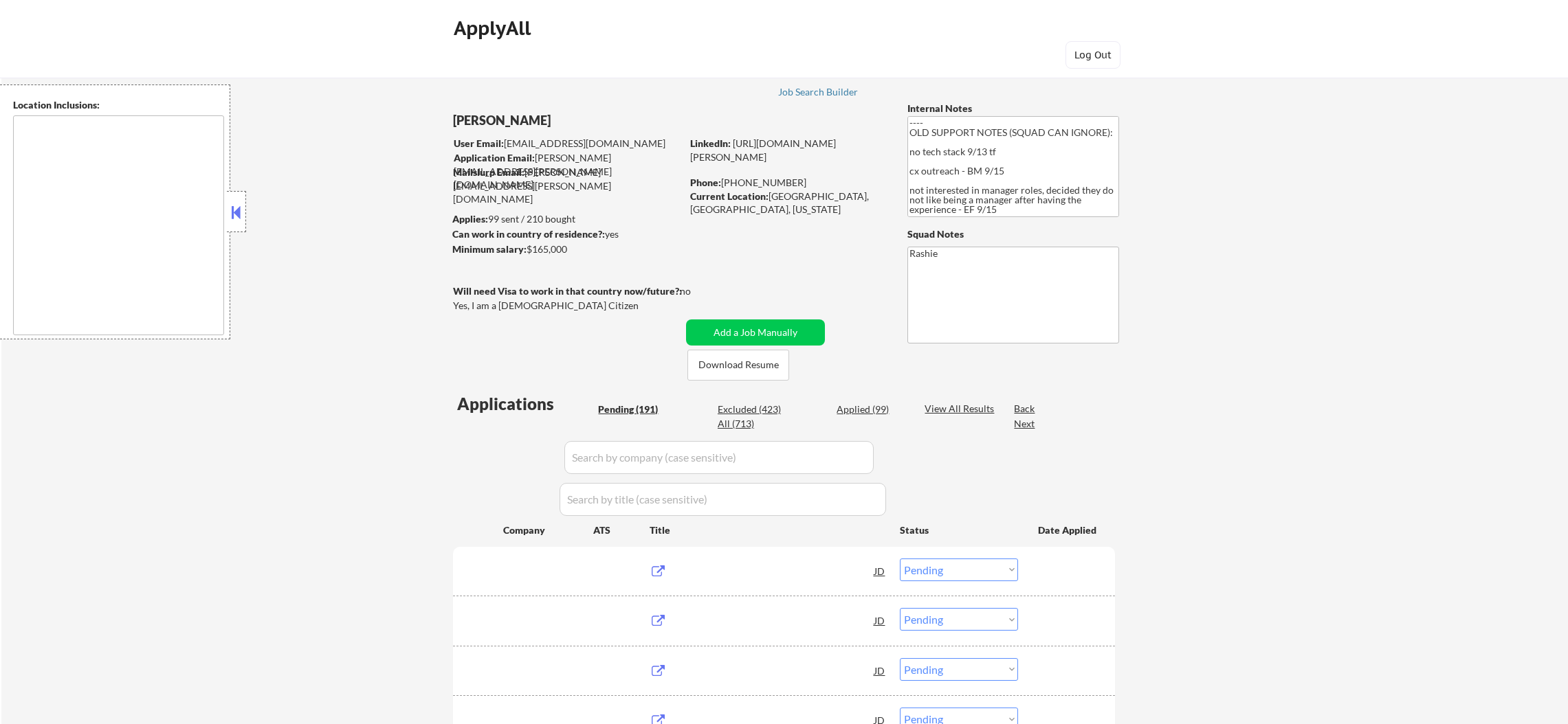
select select ""pending""
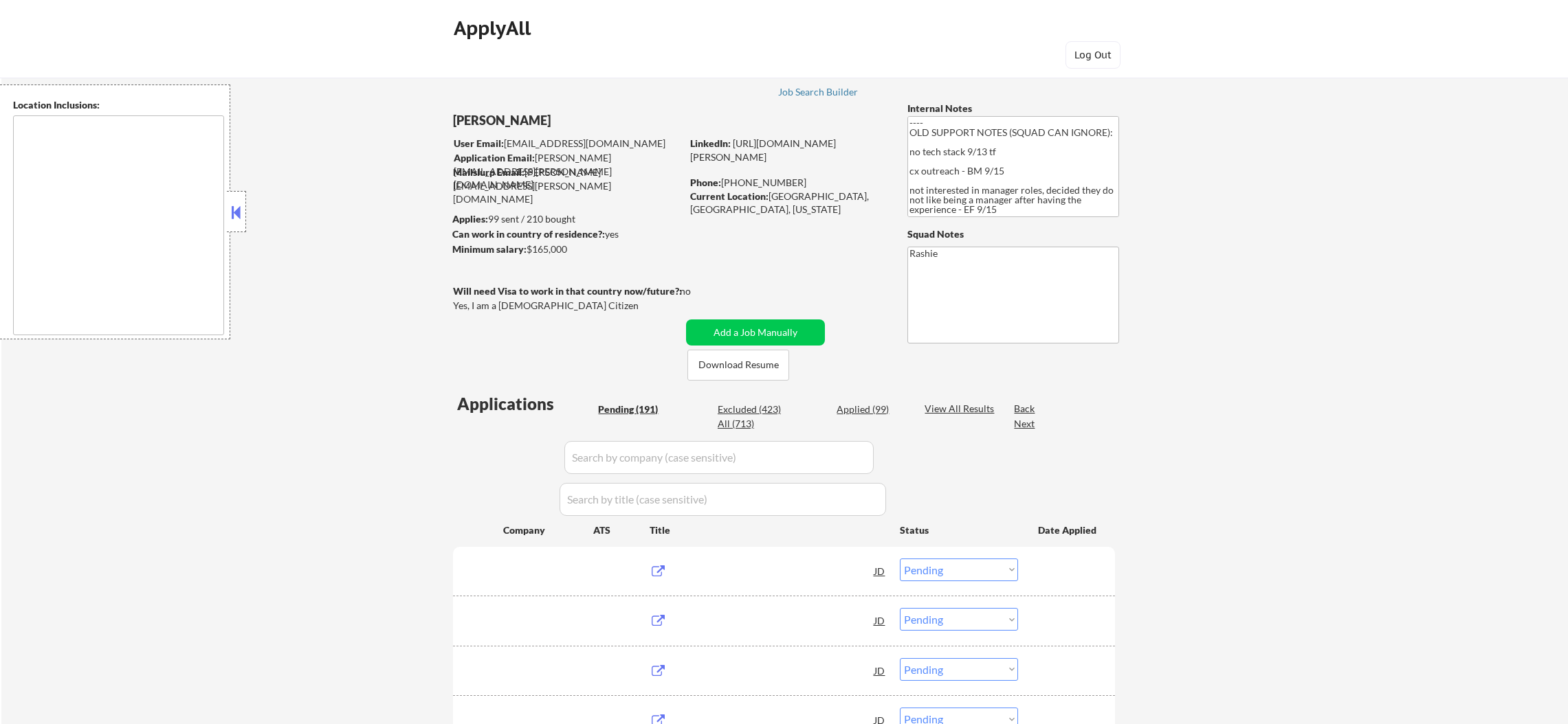
select select ""pending""
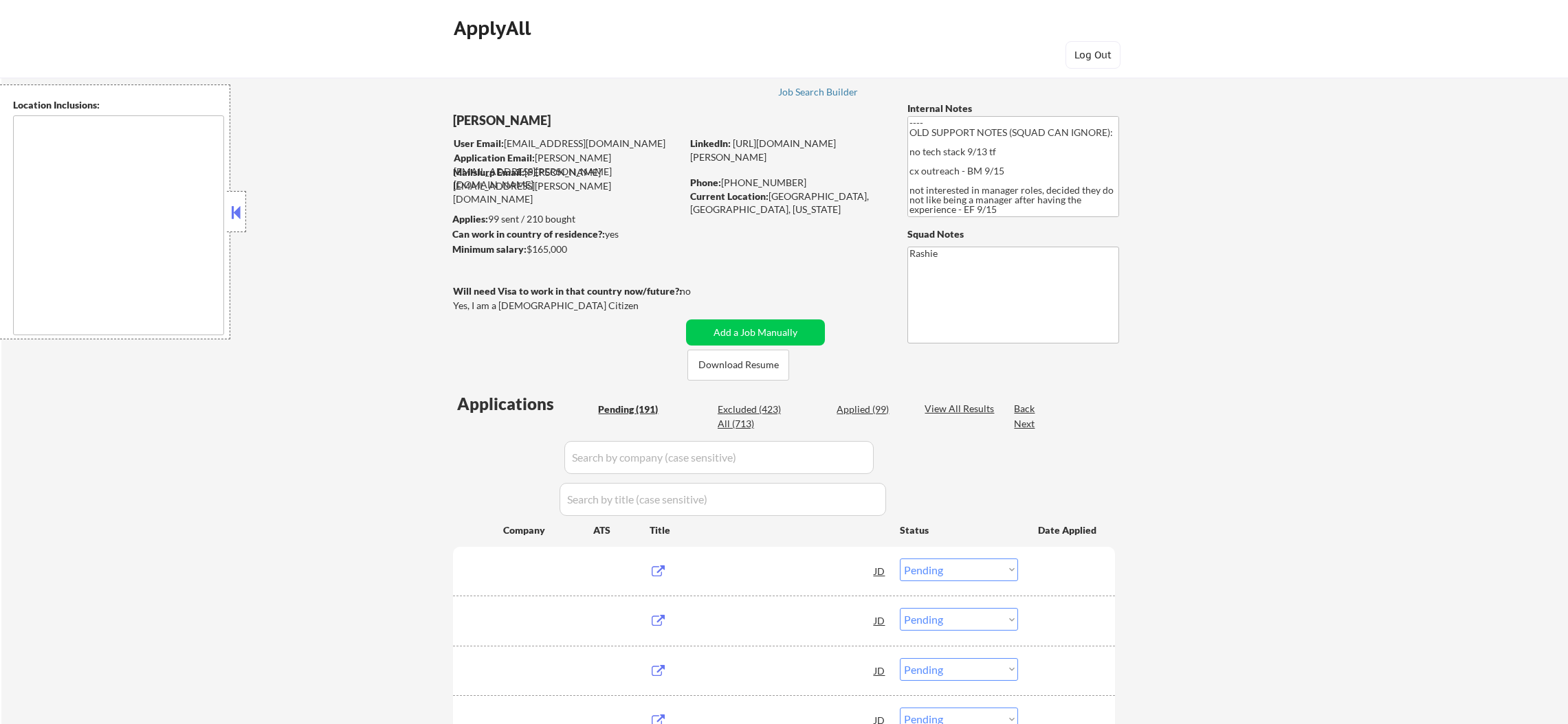
select select ""pending""
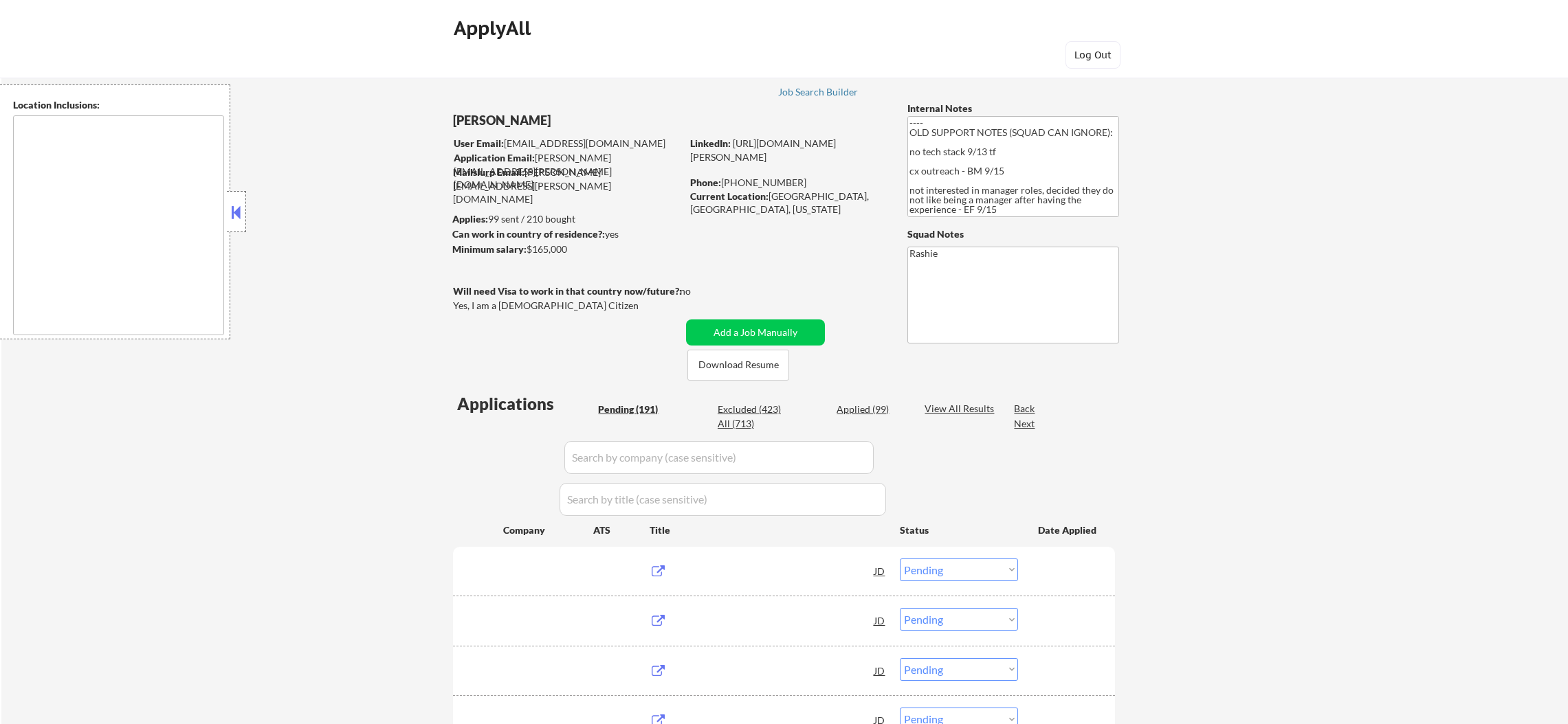
select select ""pending""
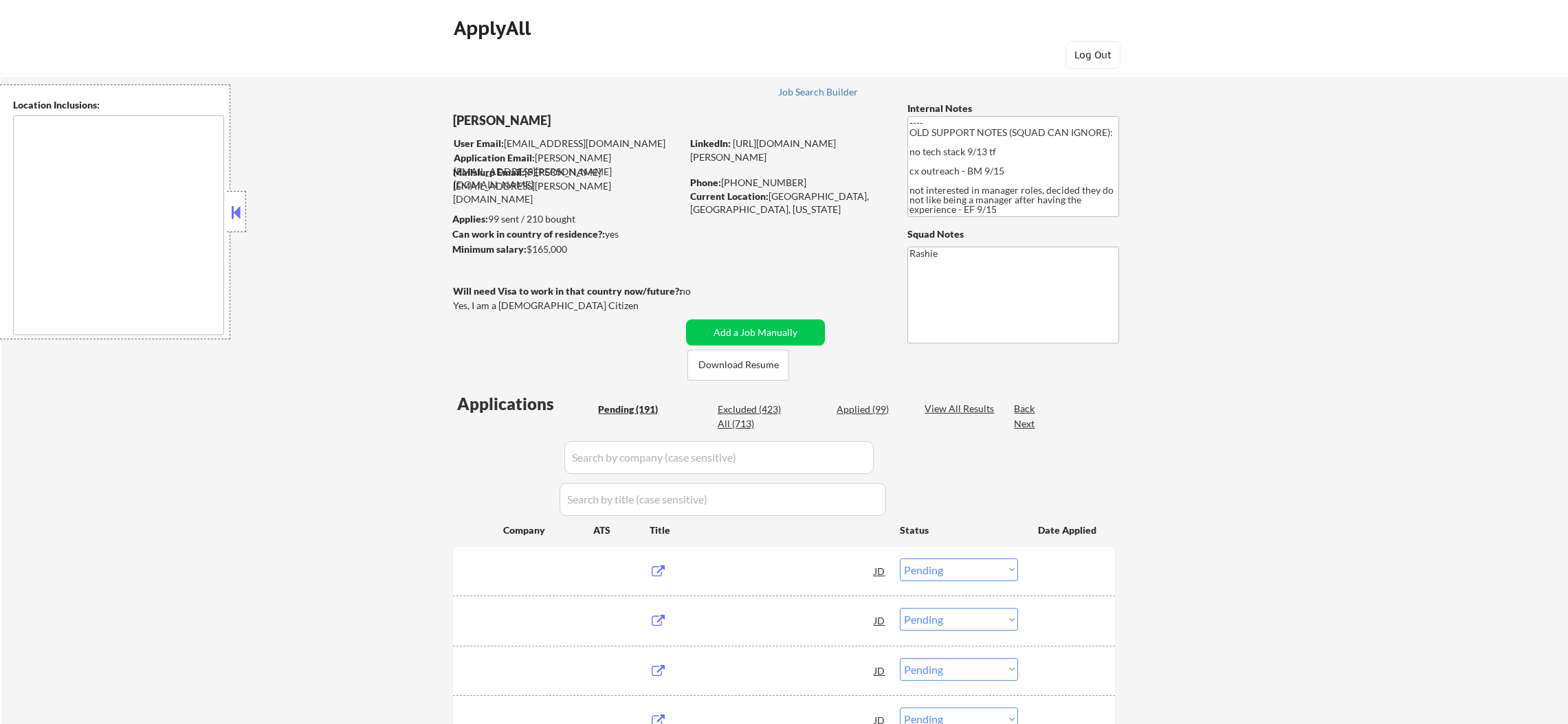
select select ""pending""
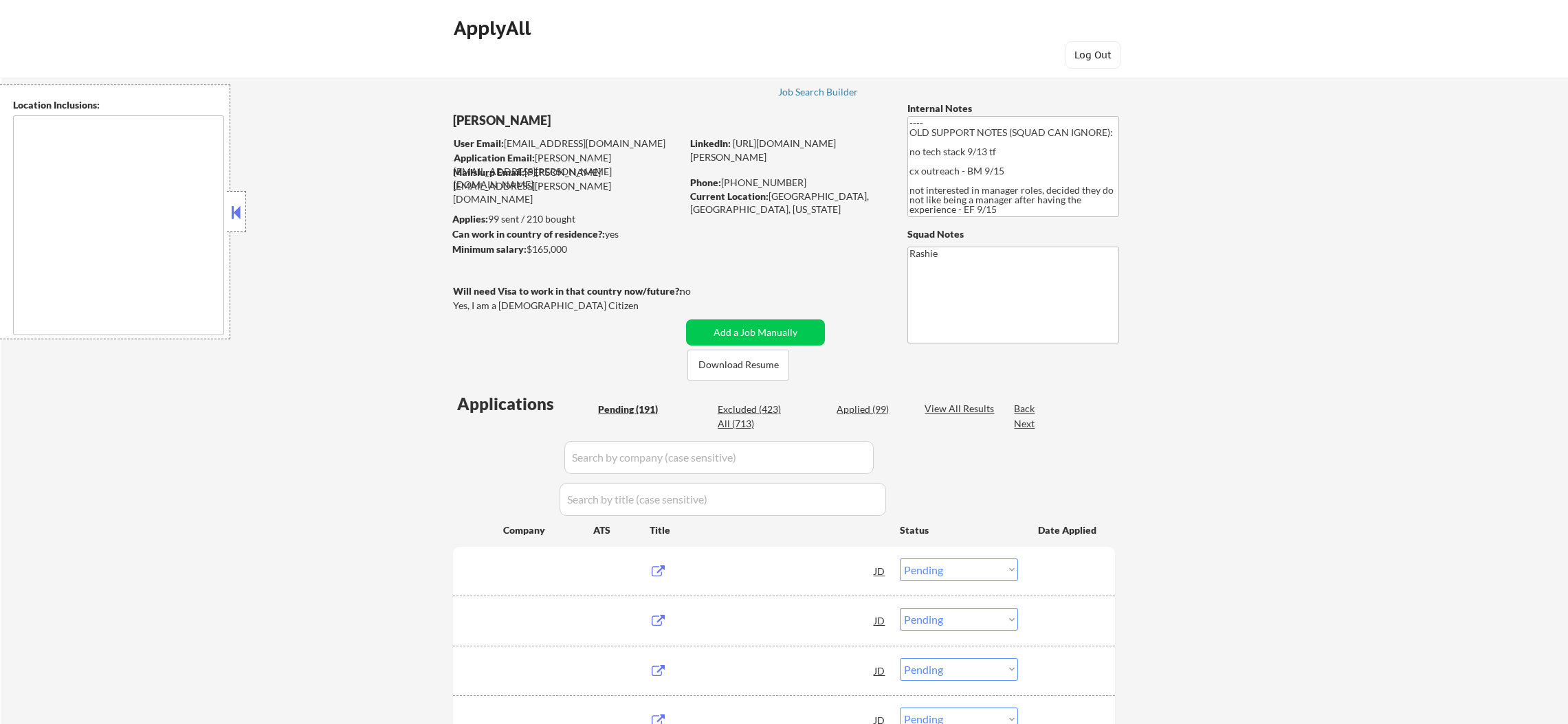
select select ""pending""
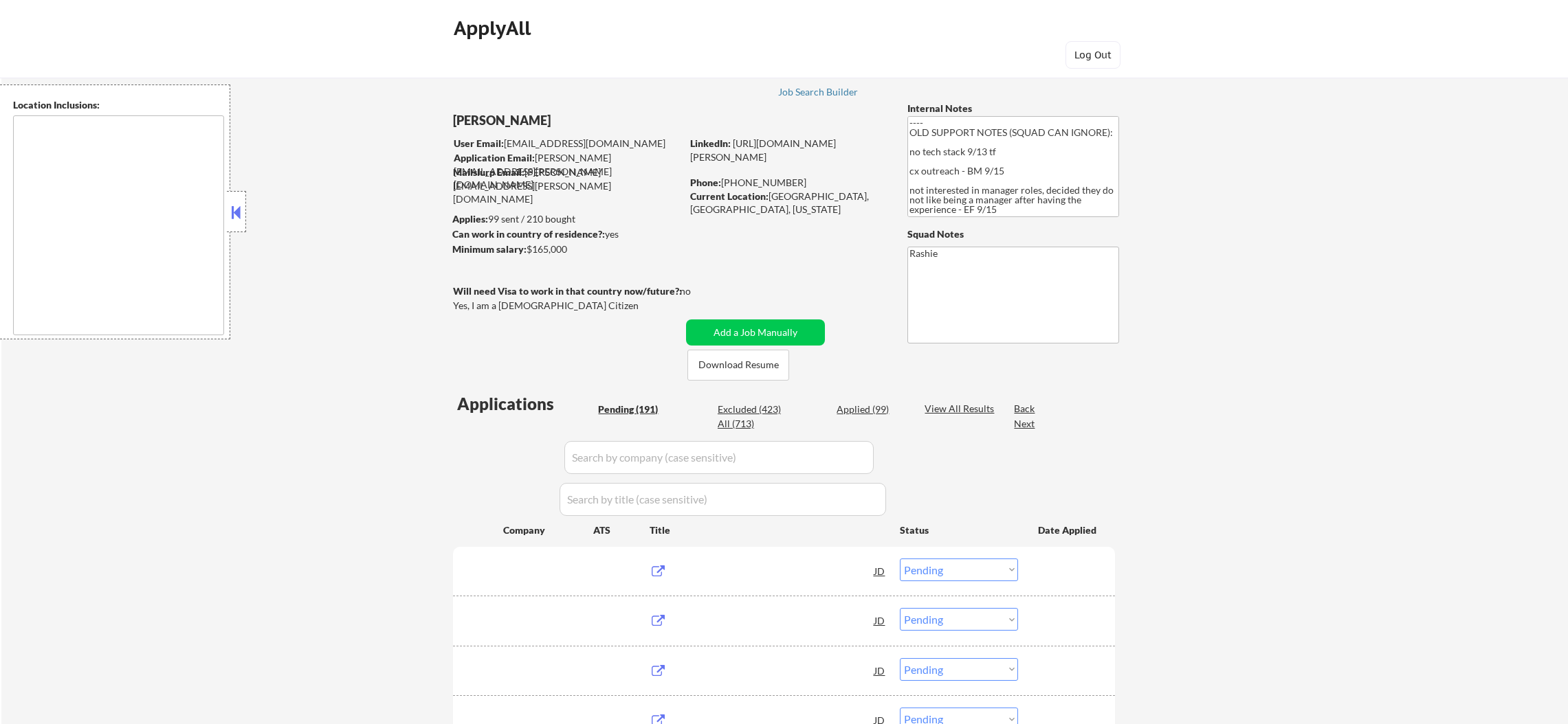
select select ""pending""
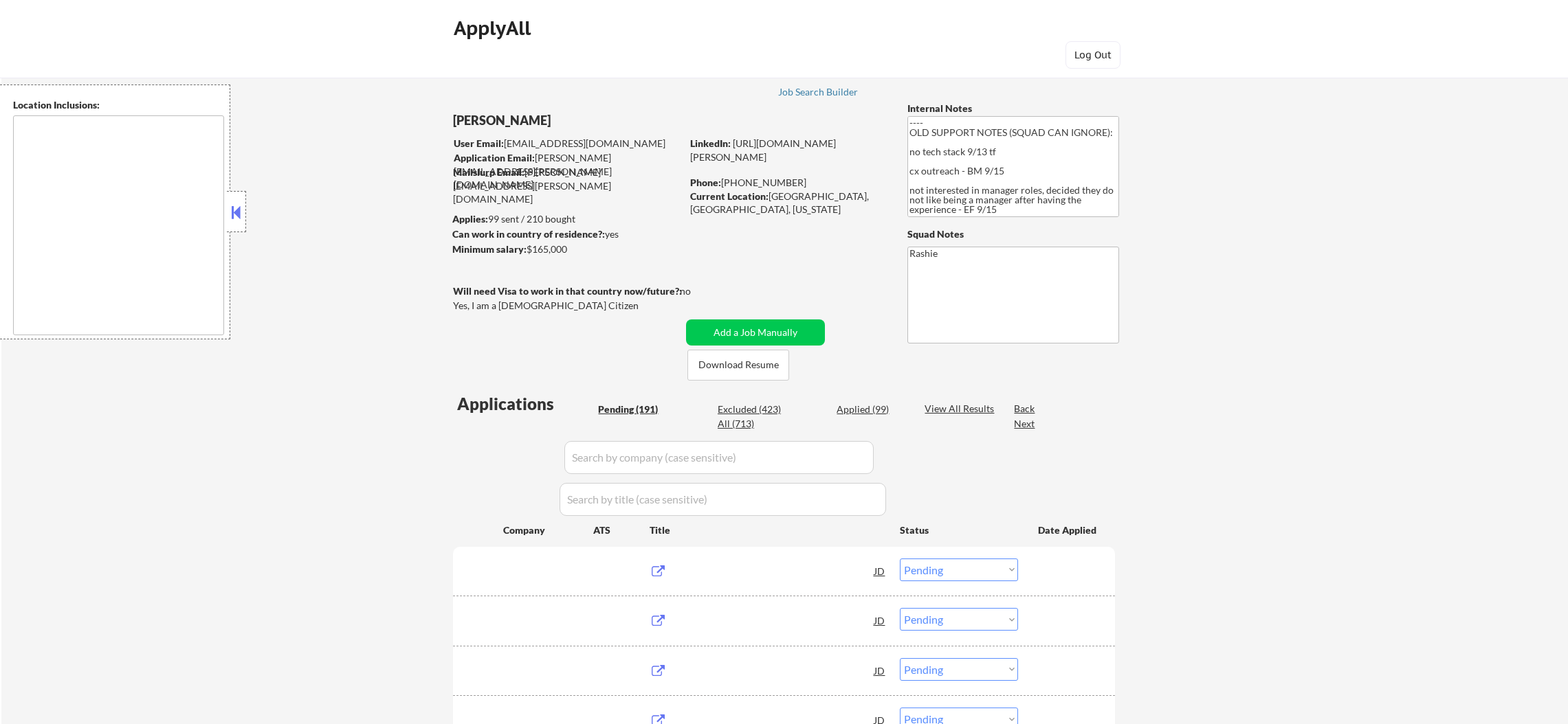
select select ""pending""
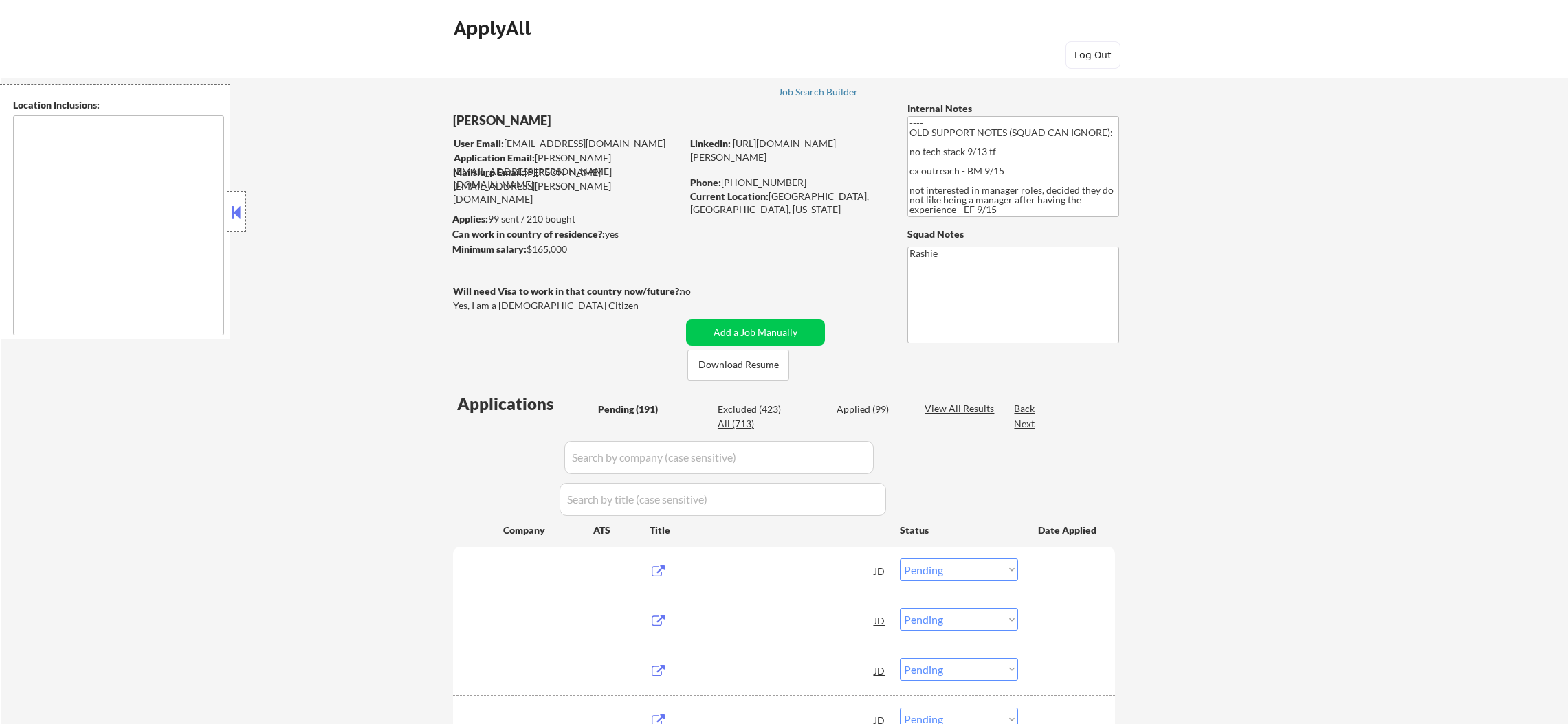
select select ""pending""
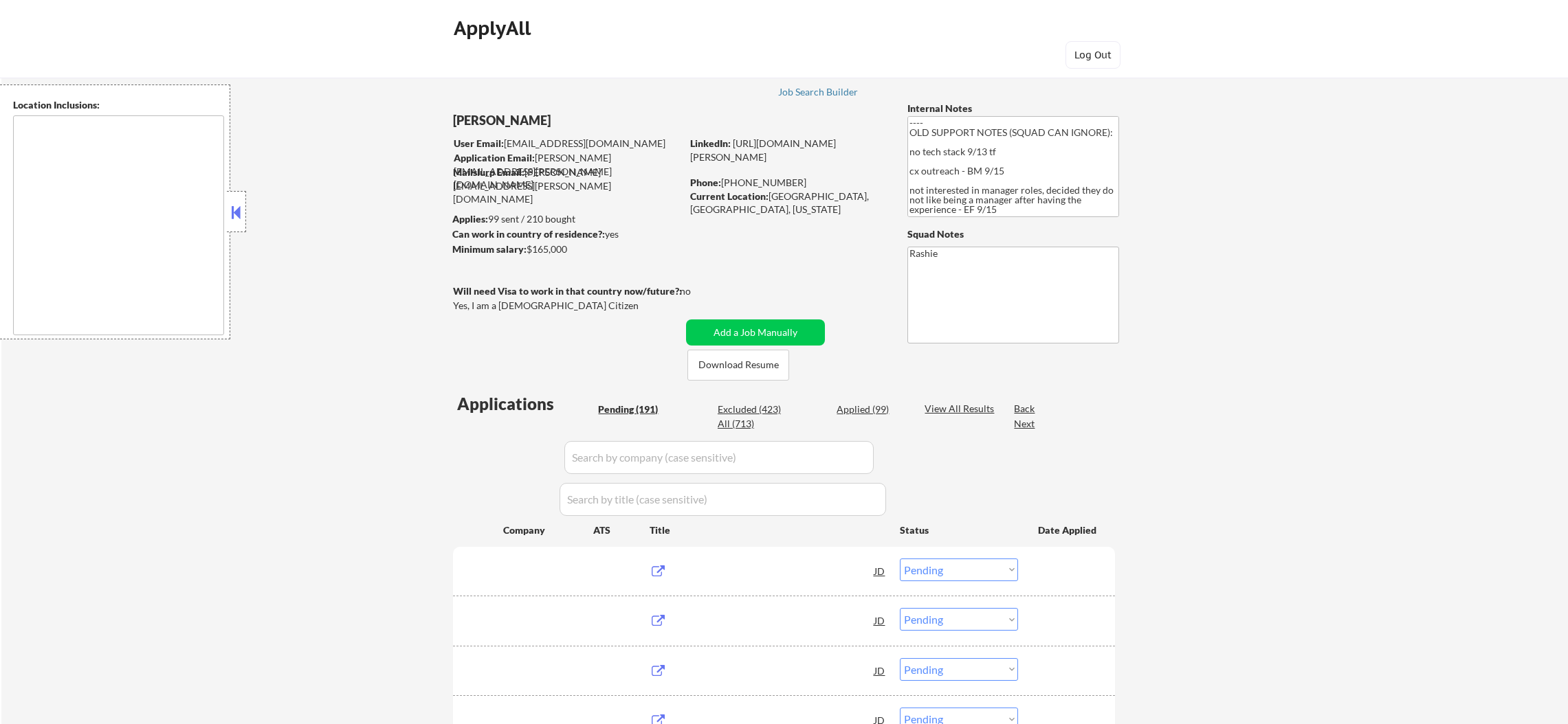
select select ""pending""
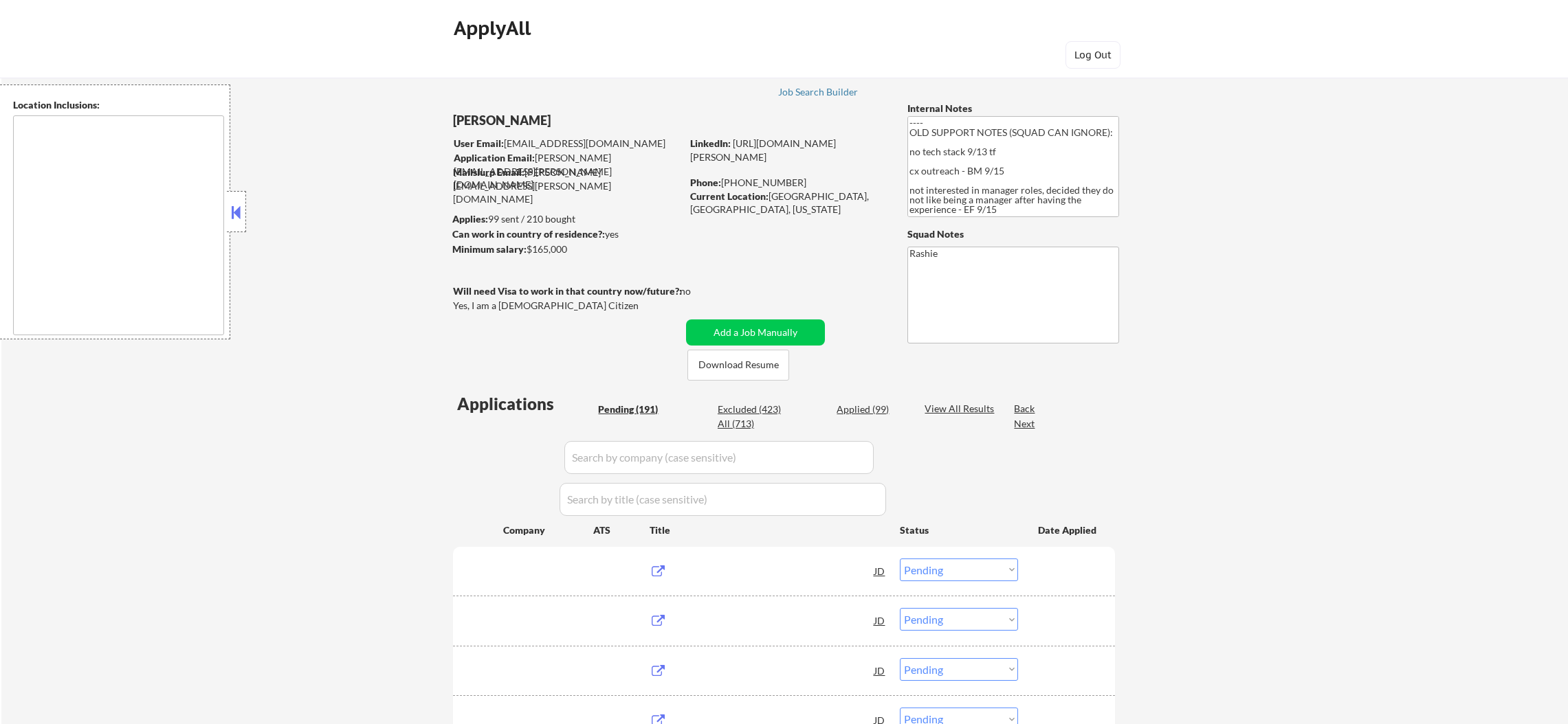
select select ""pending""
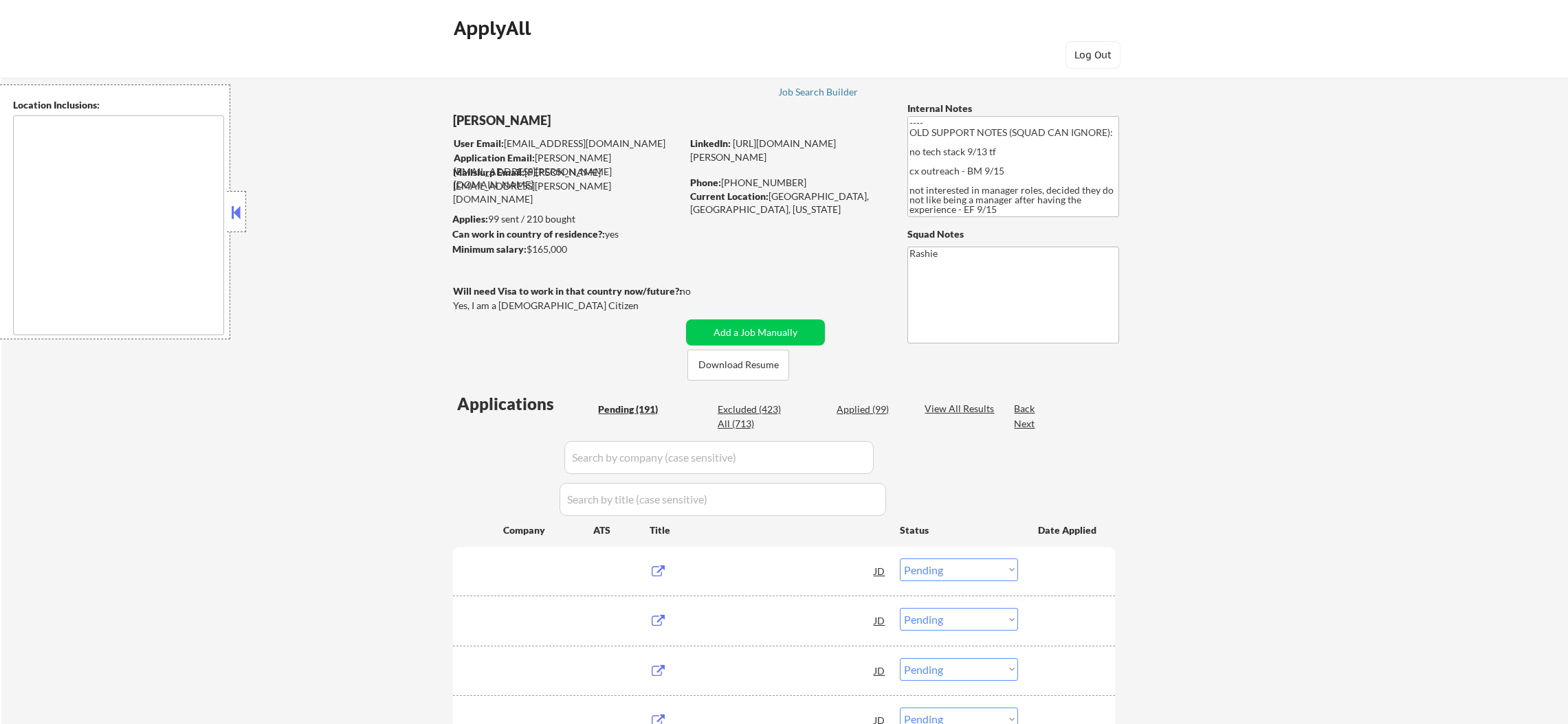
select select ""pending""
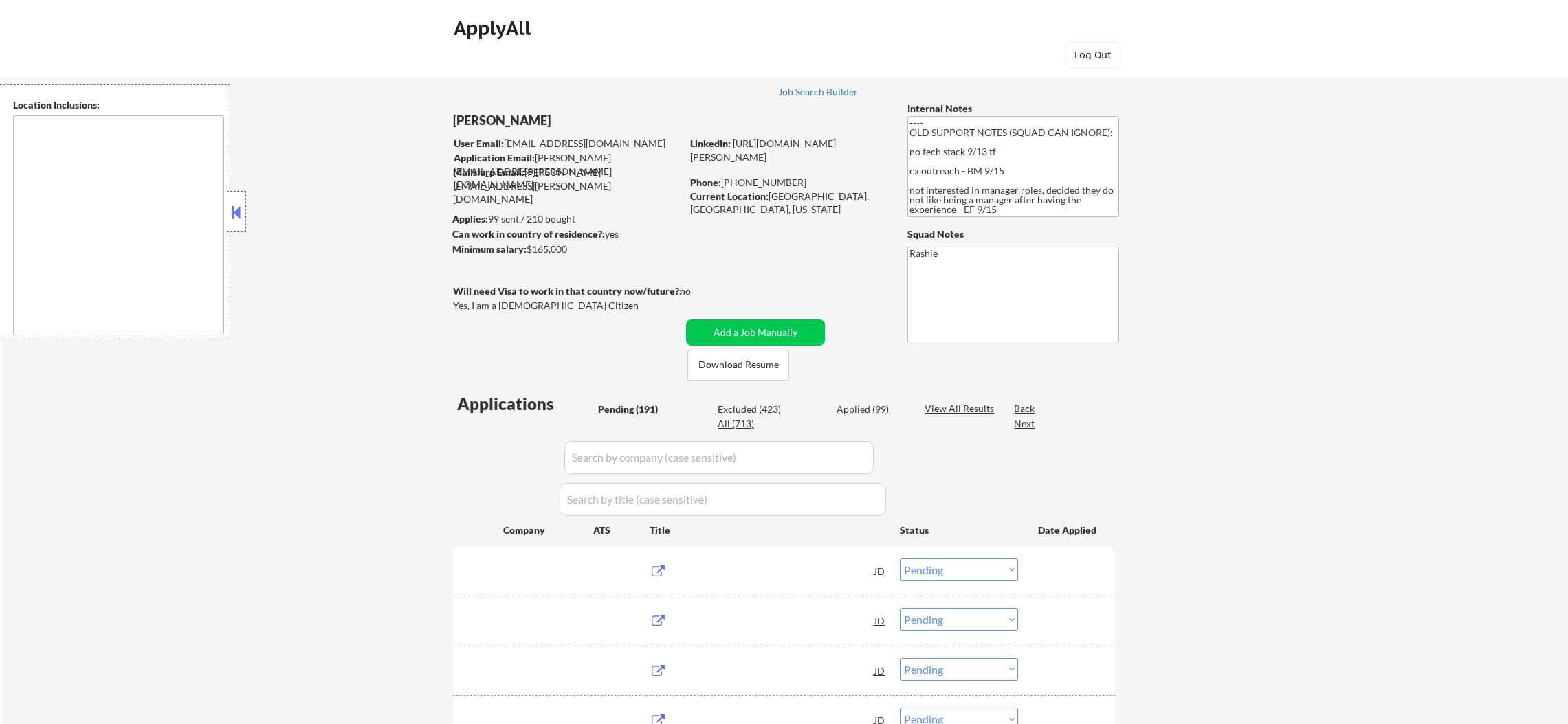
select select ""pending""
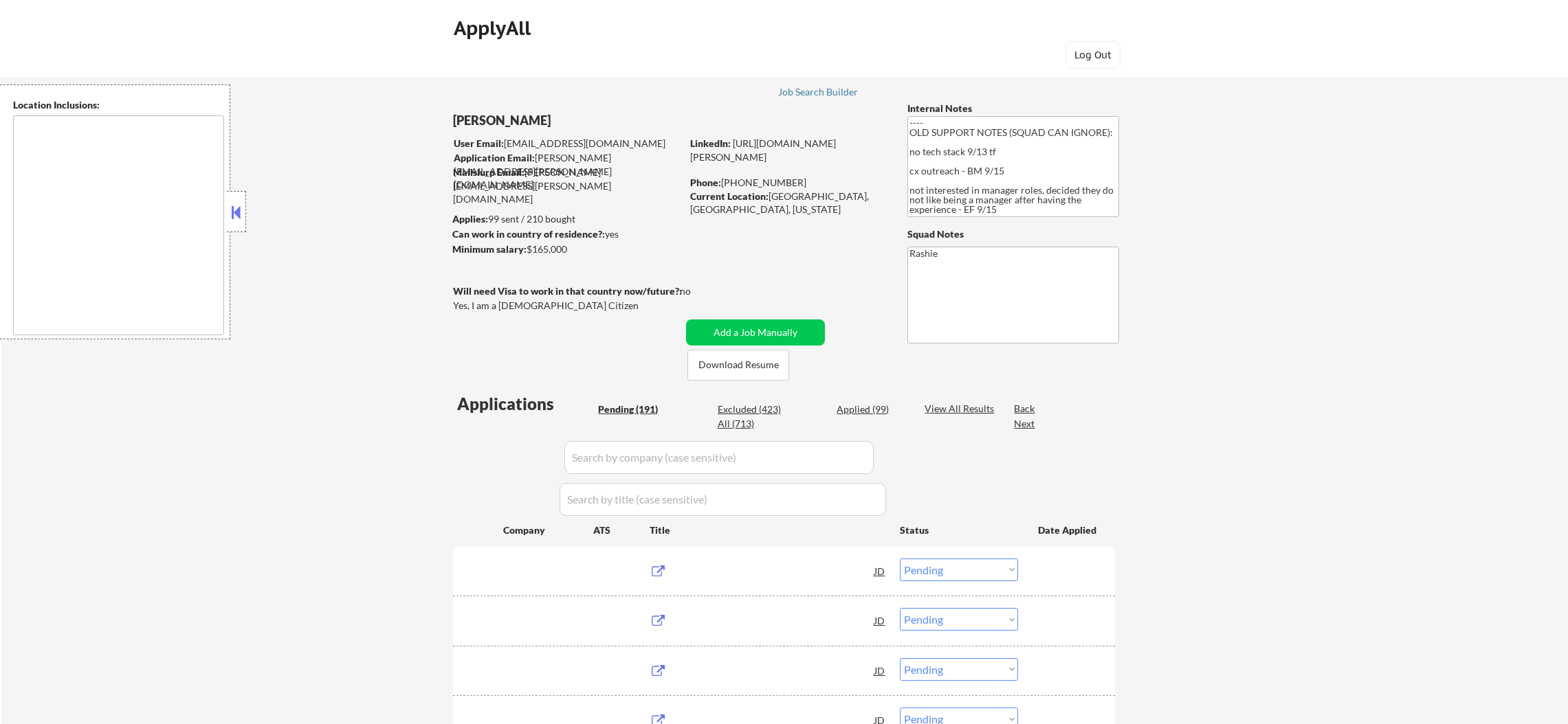
select select ""pending""
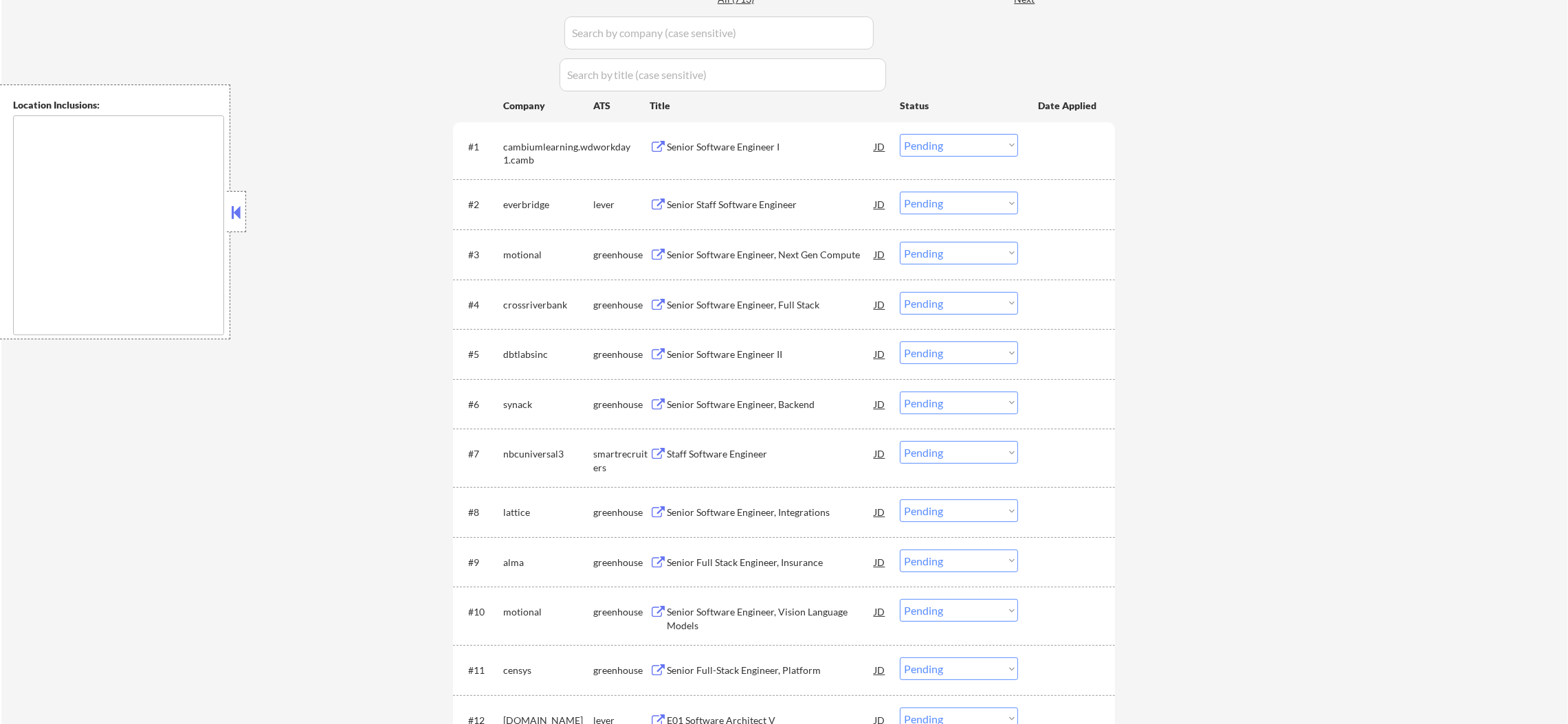
scroll to position [447, 0]
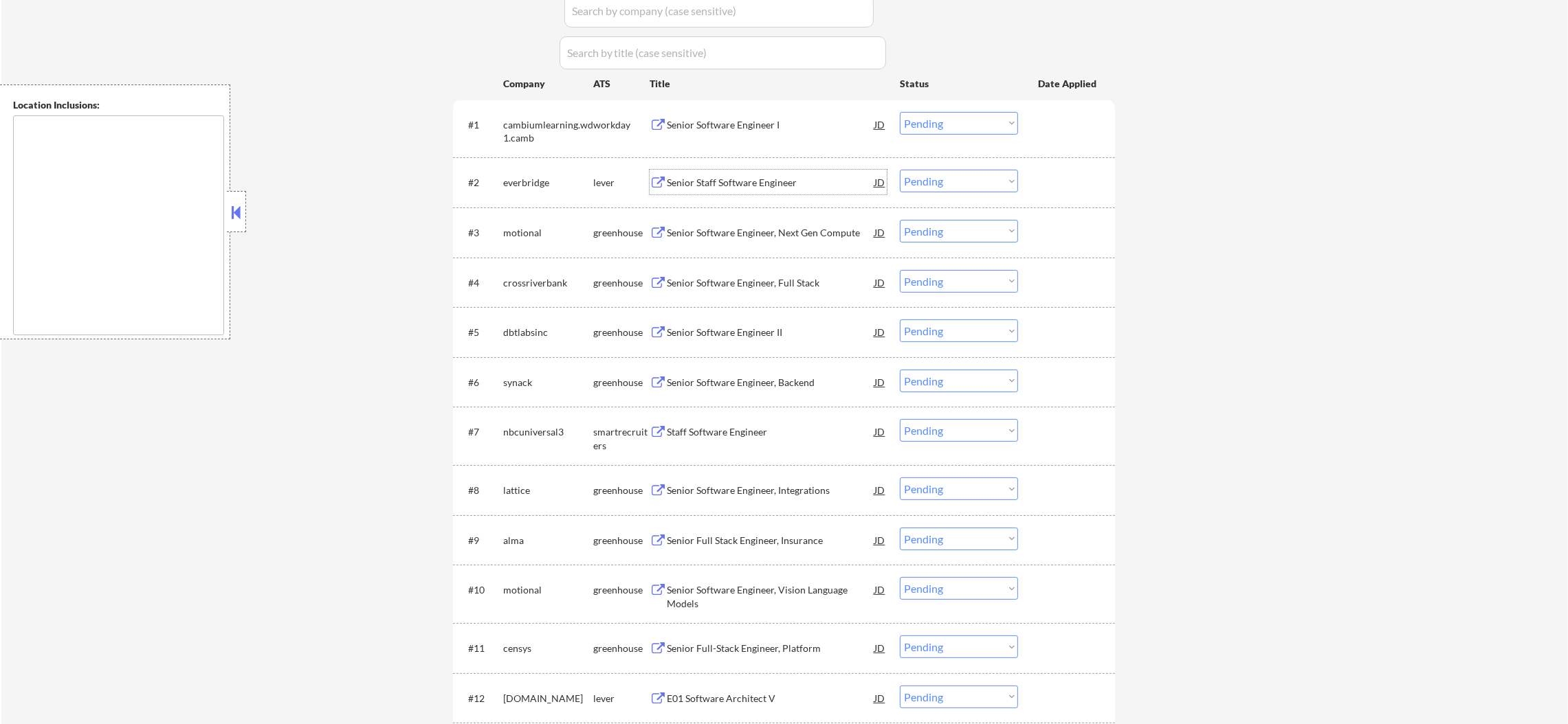
click at [769, 190] on div "Senior Staff Software Engineer" at bounding box center [770, 181] width 208 height 25
